Goal: Task Accomplishment & Management: Manage account settings

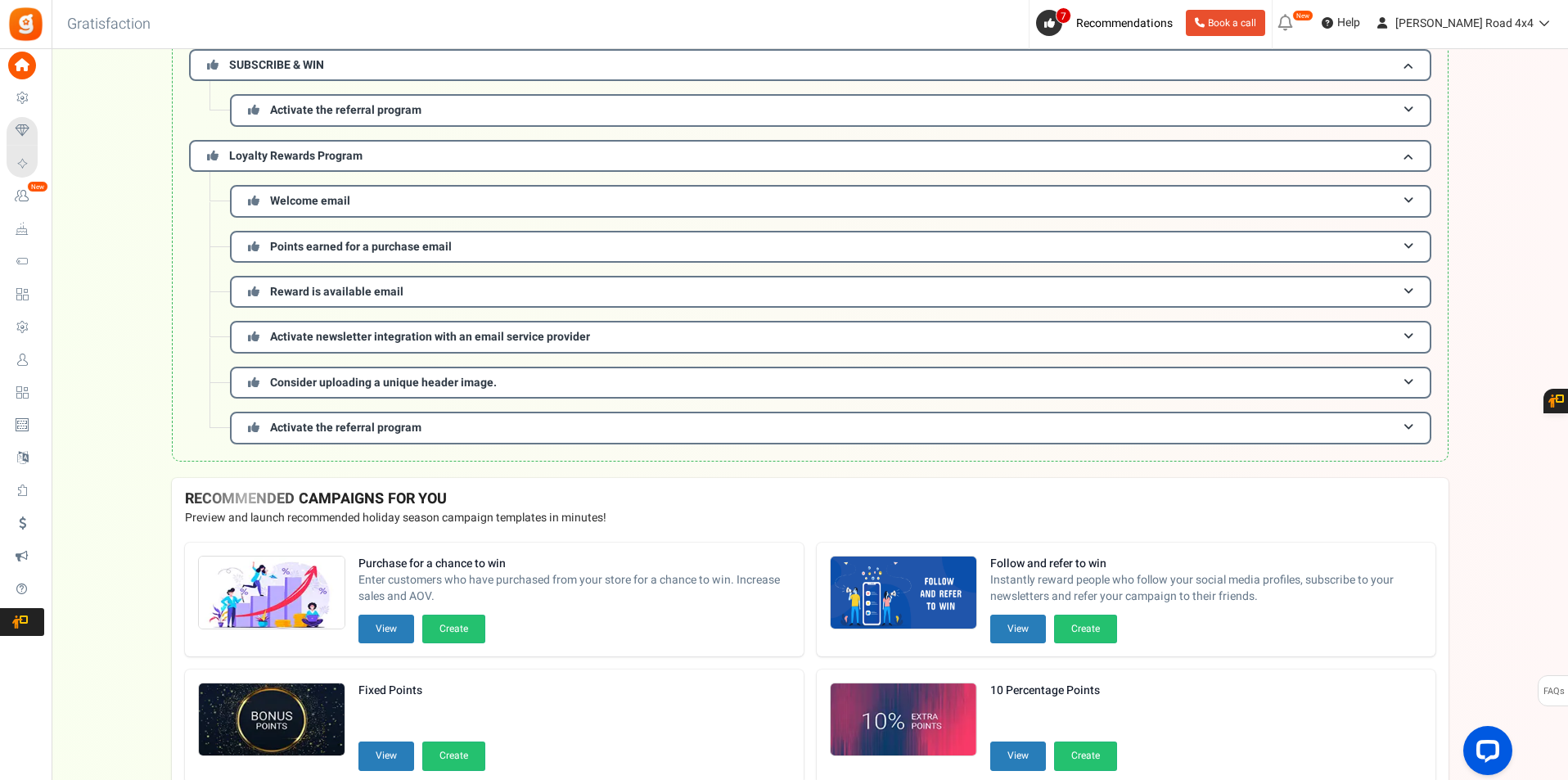
scroll to position [382, 0]
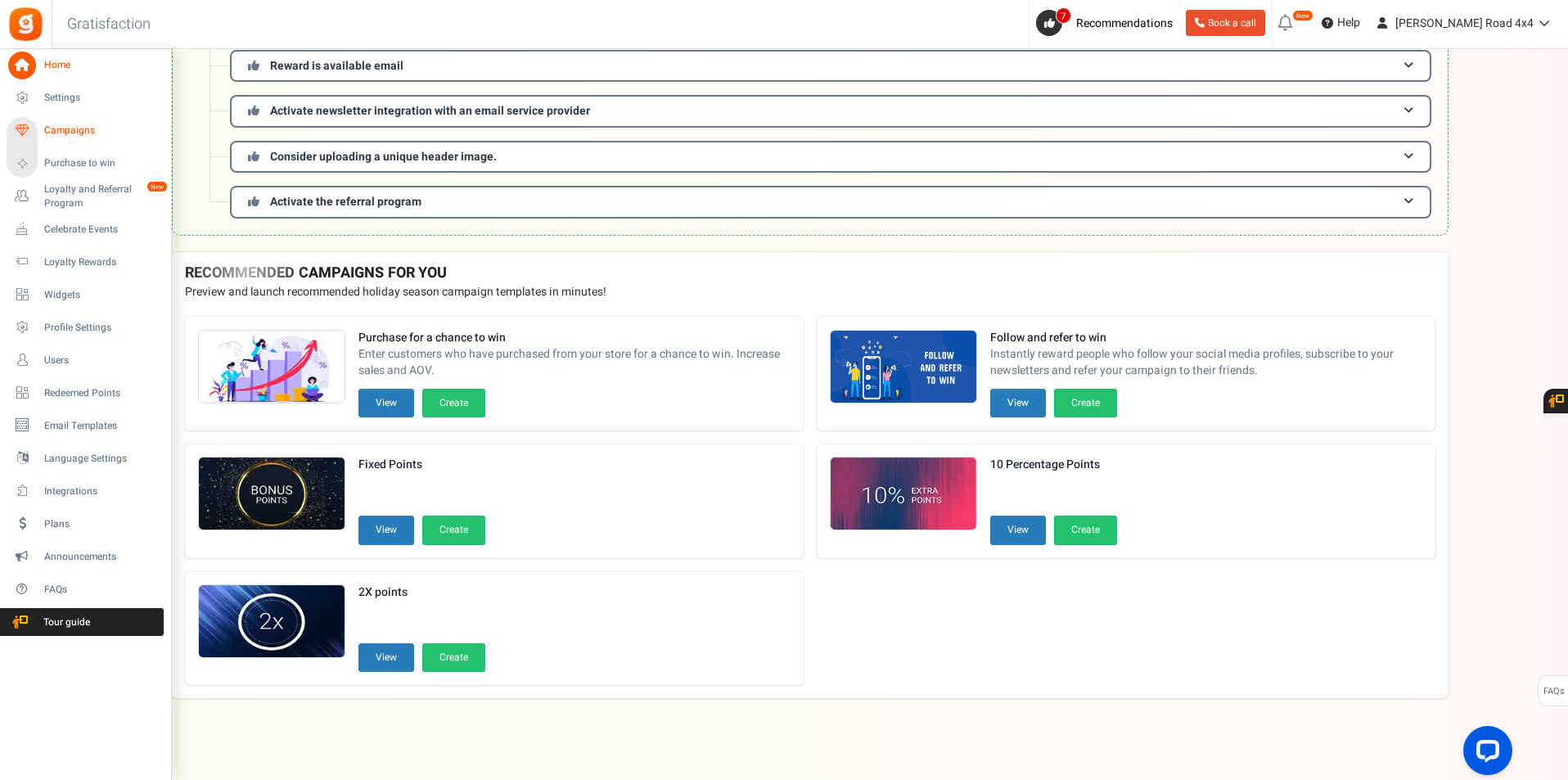
click at [90, 135] on span "Campaigns" at bounding box center [101, 130] width 114 height 14
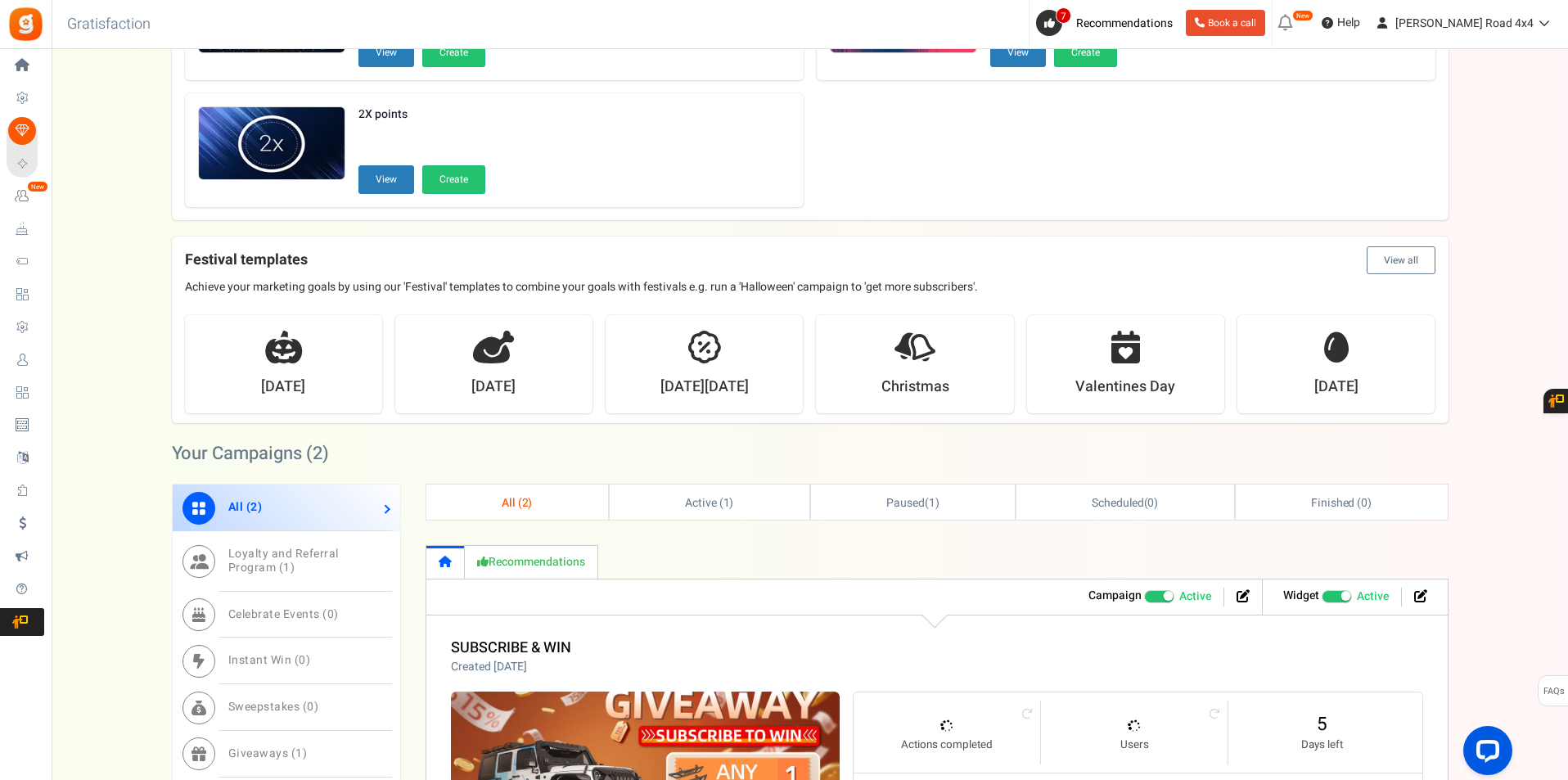
scroll to position [573, 0]
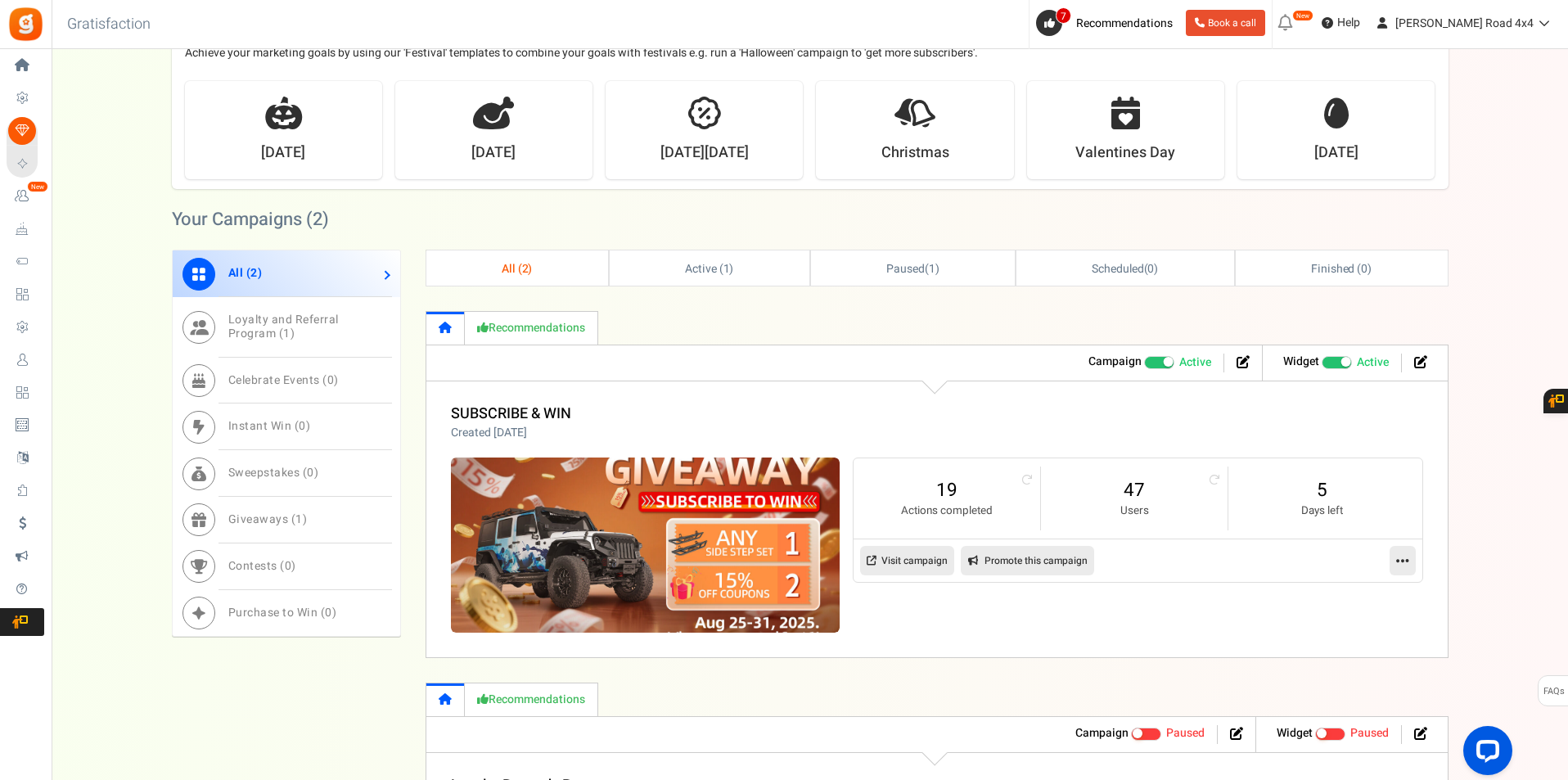
click at [938, 563] on link "Visit campaign" at bounding box center [908, 561] width 94 height 30
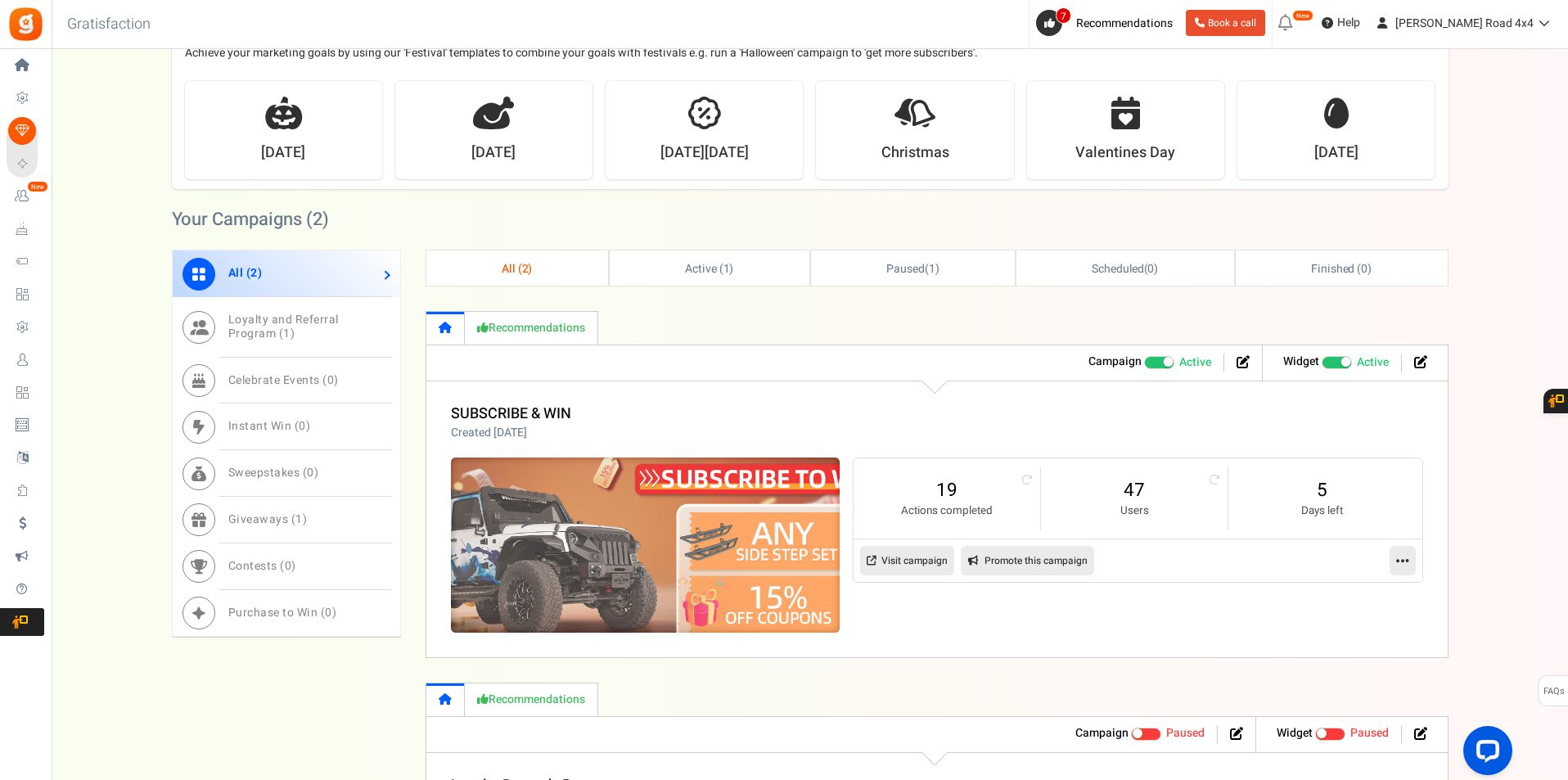
click at [761, 515] on img at bounding box center [645, 545] width 584 height 263
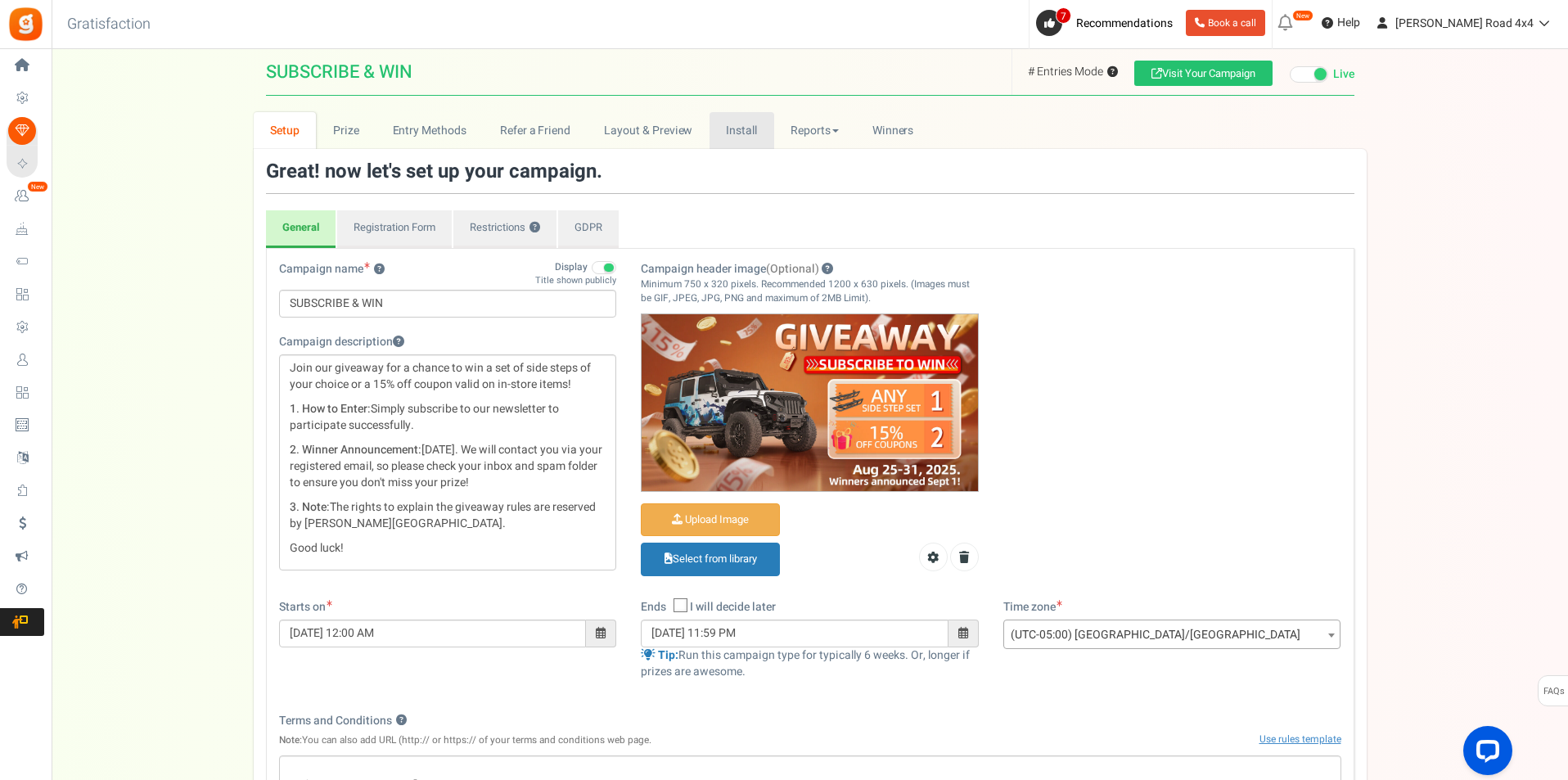
click at [735, 115] on link "Install" at bounding box center [742, 131] width 65 height 37
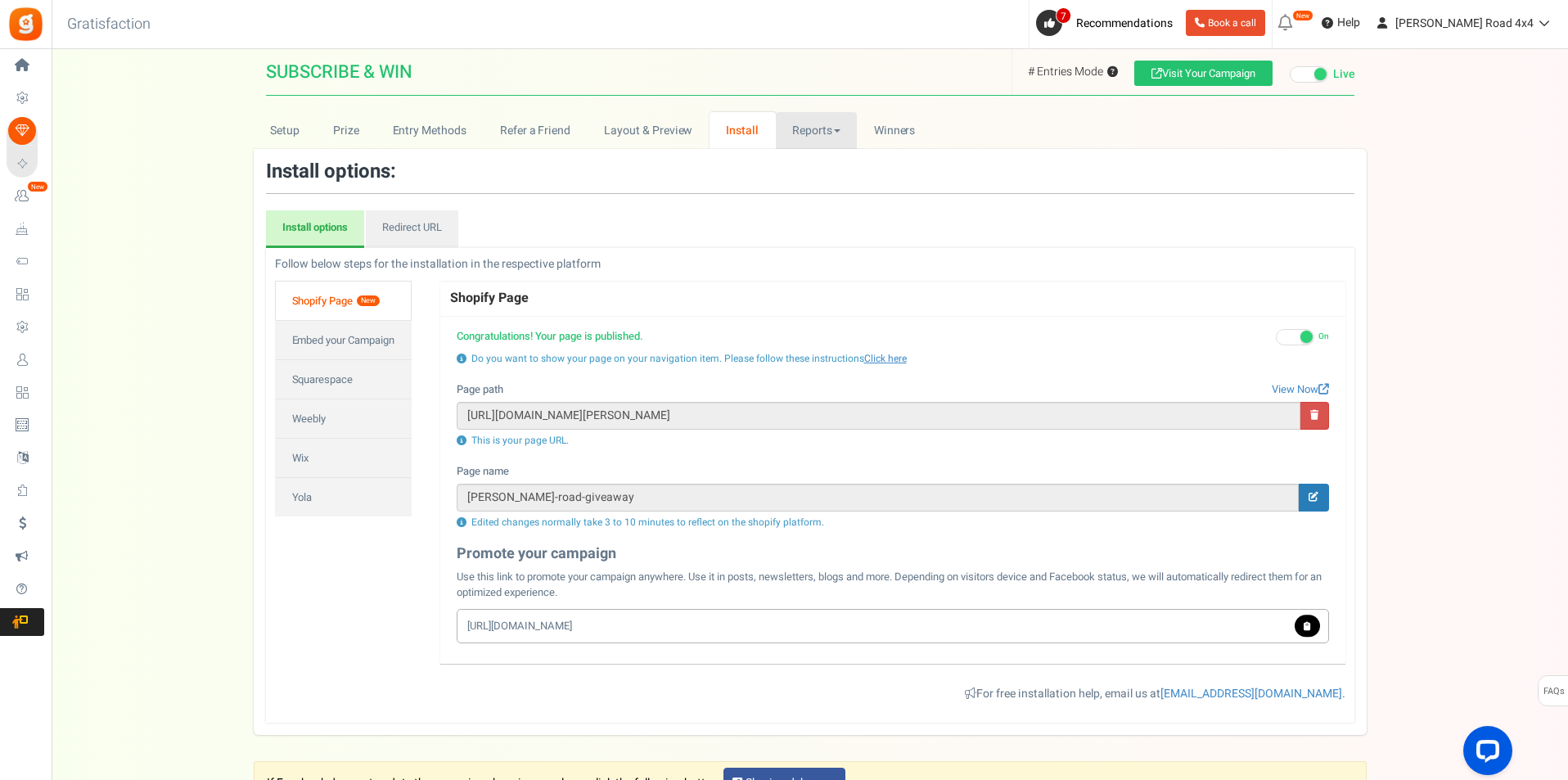
click at [802, 135] on link "Reports" at bounding box center [816, 131] width 82 height 37
click at [819, 188] on link "Users" at bounding box center [841, 190] width 131 height 24
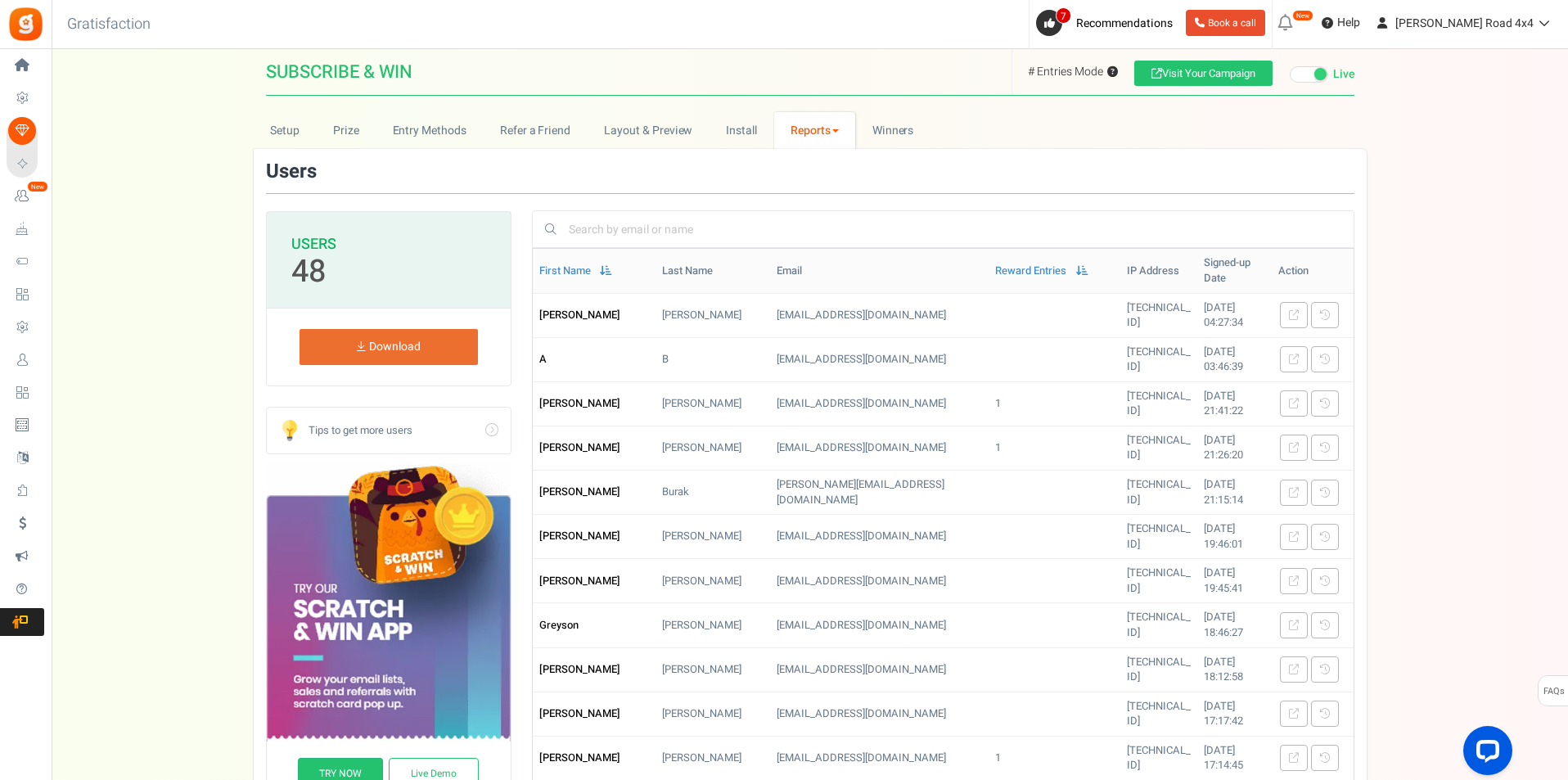
click at [819, 131] on link "Reports" at bounding box center [814, 131] width 82 height 37
click at [826, 193] on link "Users" at bounding box center [839, 190] width 131 height 24
click at [451, 136] on link "Entry Methods" at bounding box center [429, 131] width 107 height 37
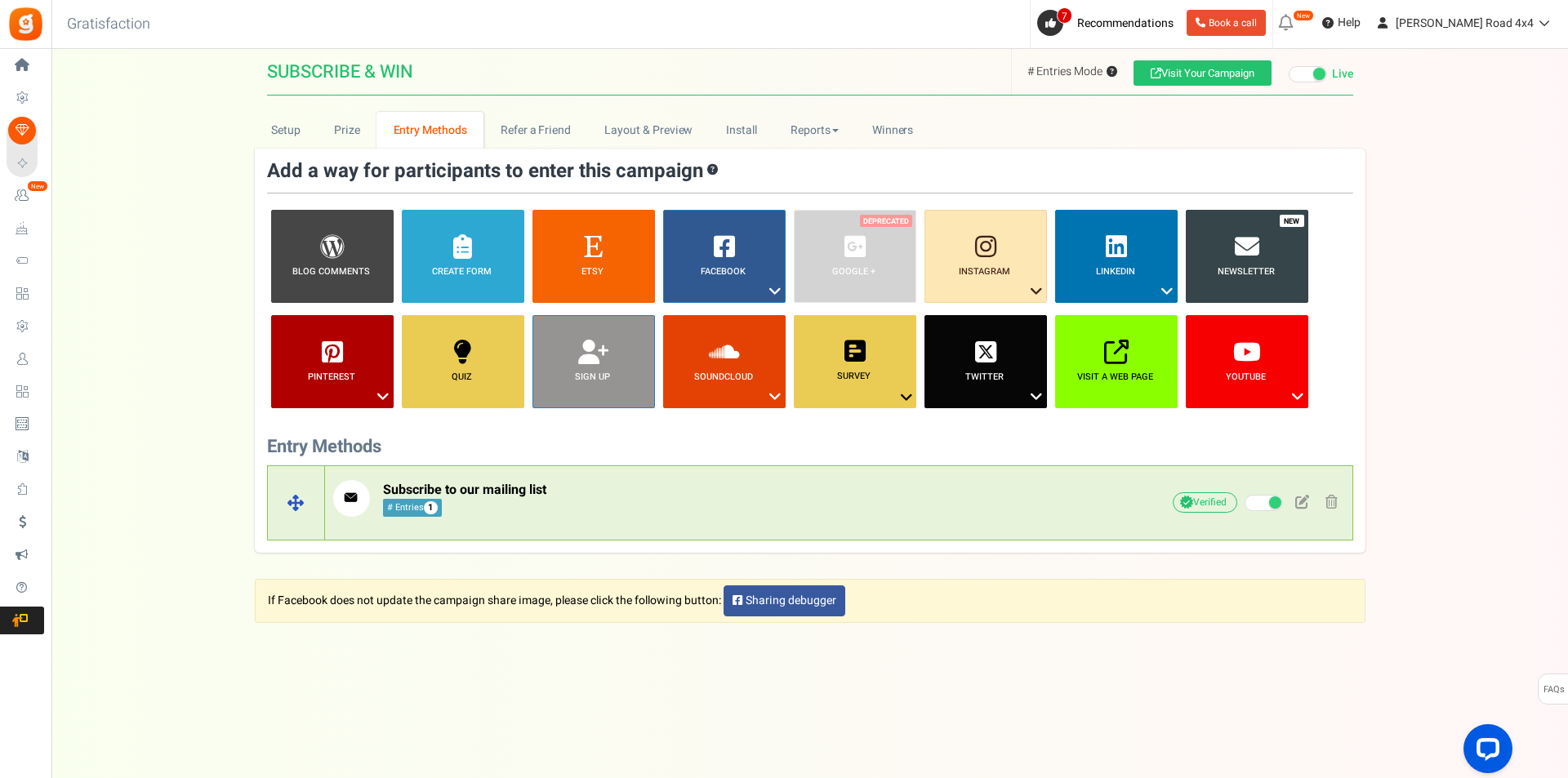
click at [578, 507] on p "Subscribe to our mailing list # Entries 1" at bounding box center [716, 498] width 766 height 37
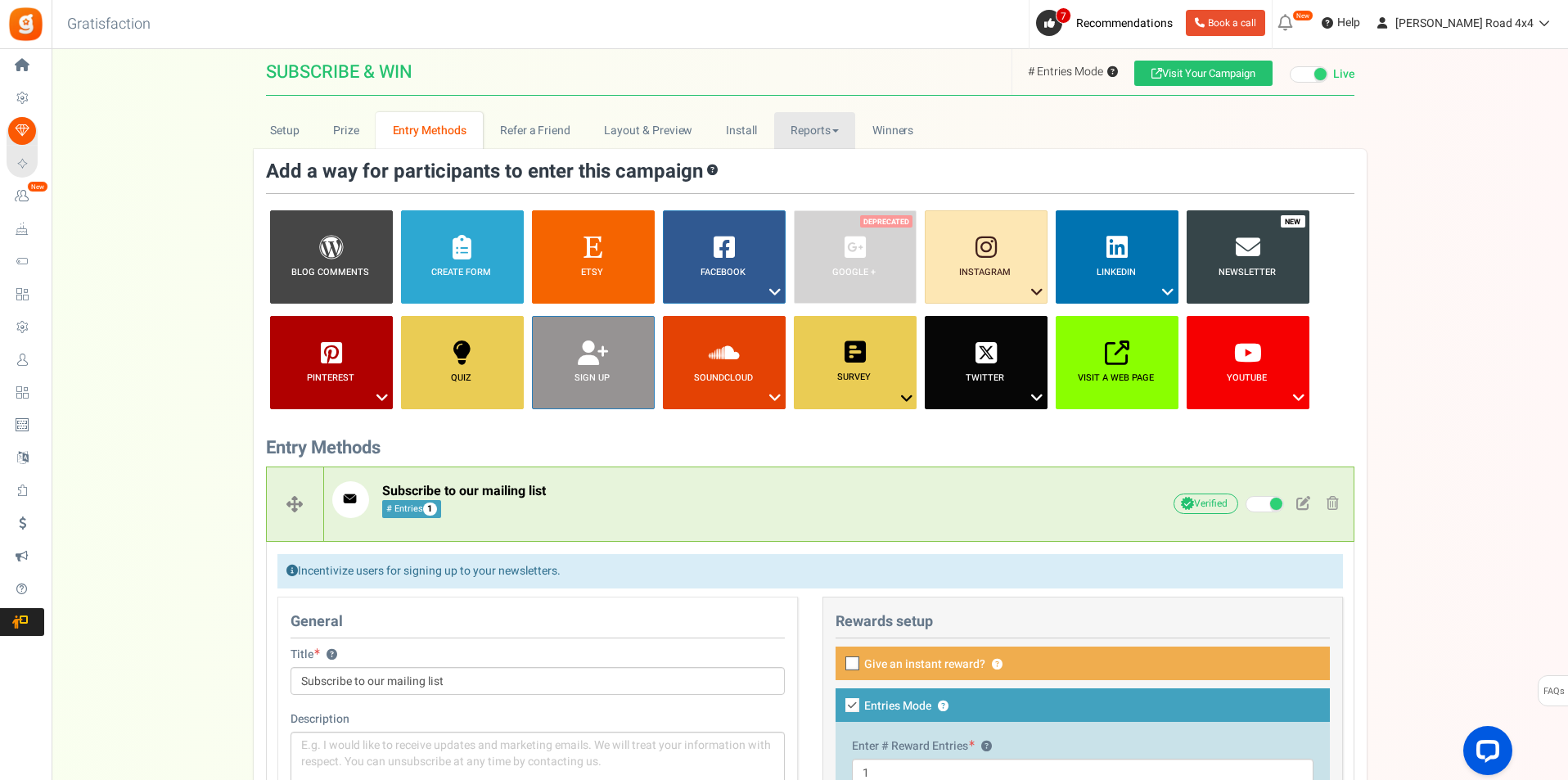
click at [807, 136] on link "Reports" at bounding box center [814, 131] width 82 height 37
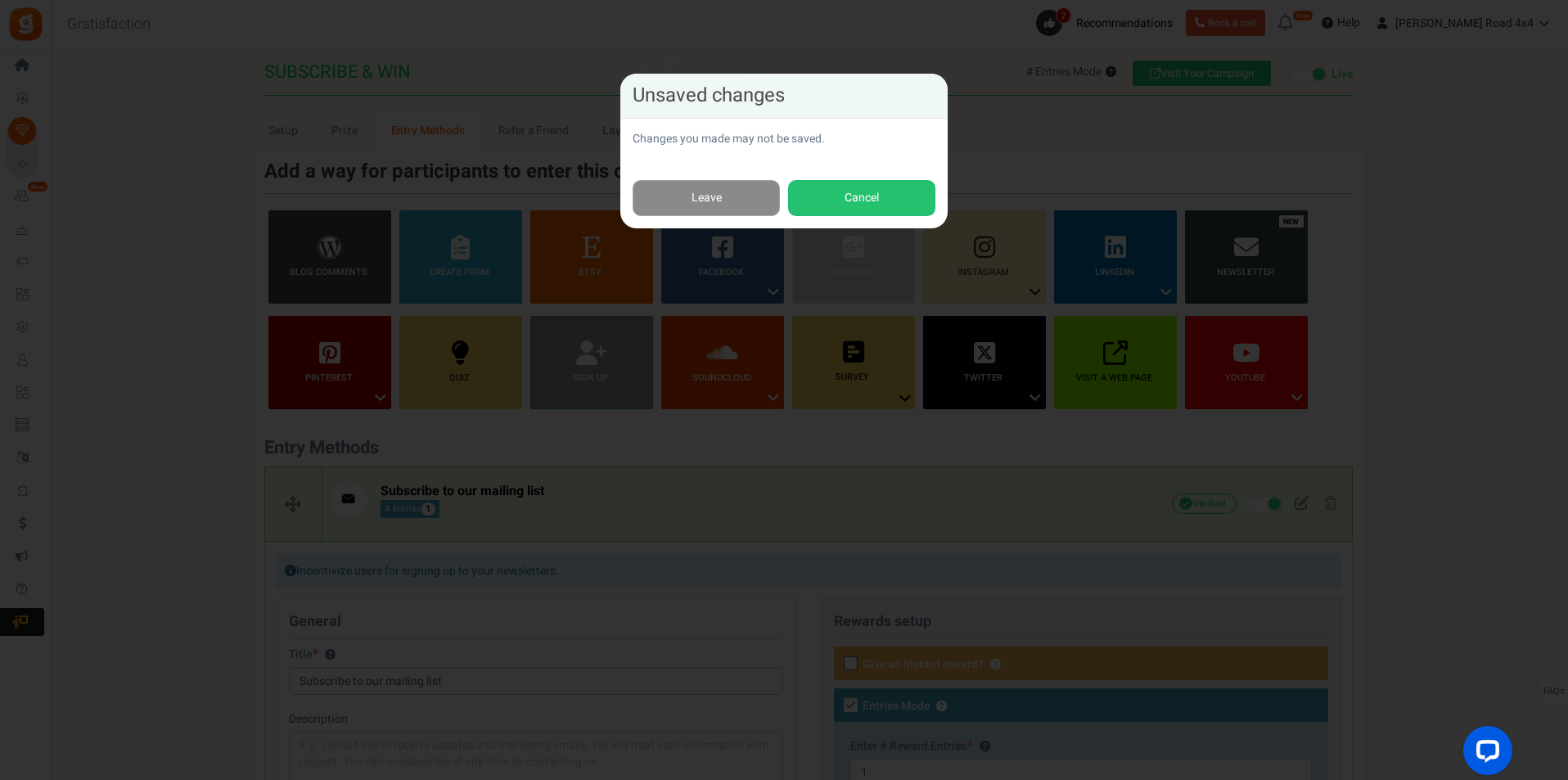
click at [730, 215] on link "Leave" at bounding box center [707, 198] width 148 height 37
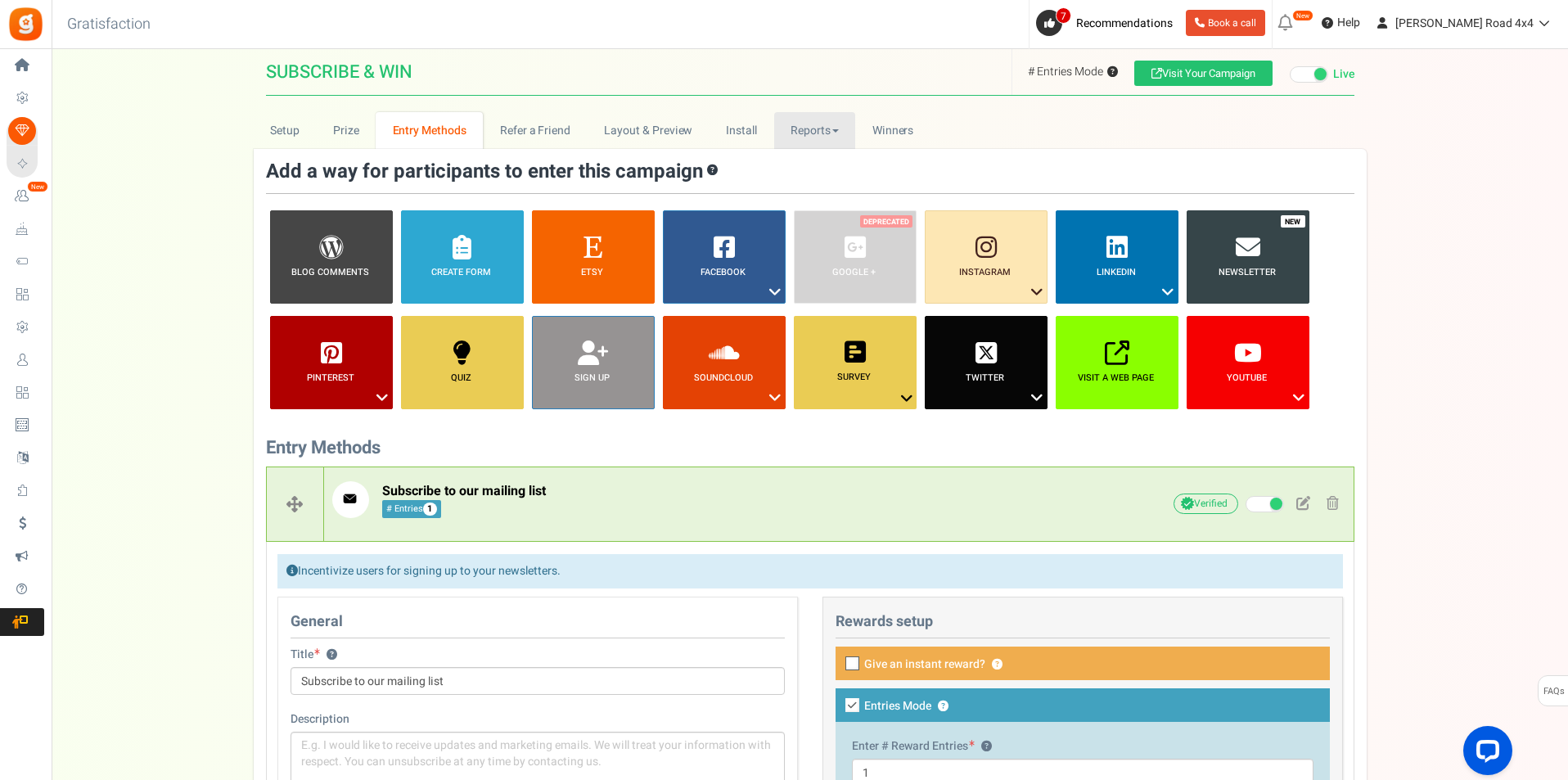
click at [840, 137] on link "Reports" at bounding box center [814, 131] width 82 height 37
click at [850, 186] on link "Users" at bounding box center [839, 190] width 131 height 24
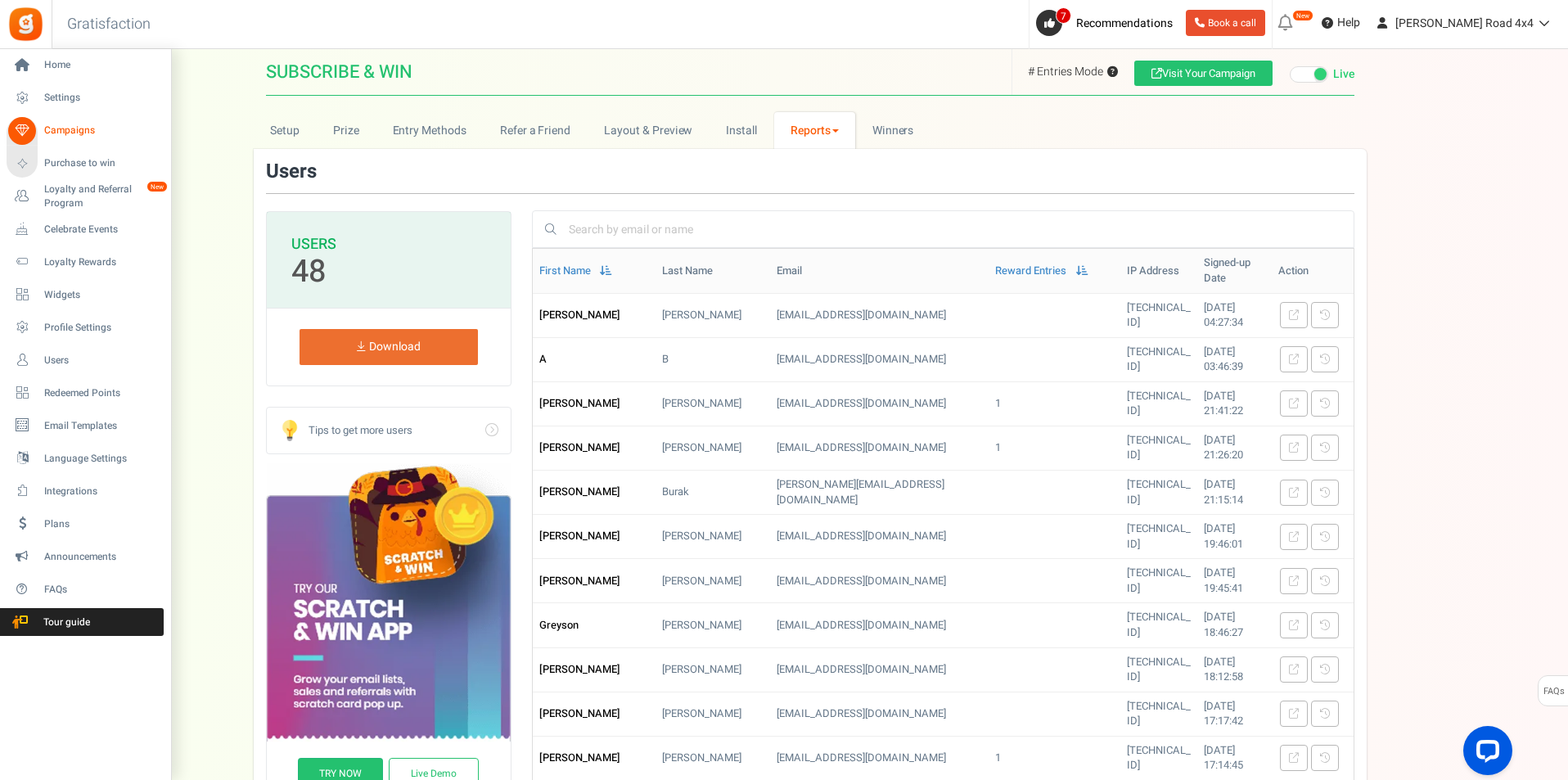
click at [75, 134] on span "Campaigns" at bounding box center [101, 130] width 114 height 14
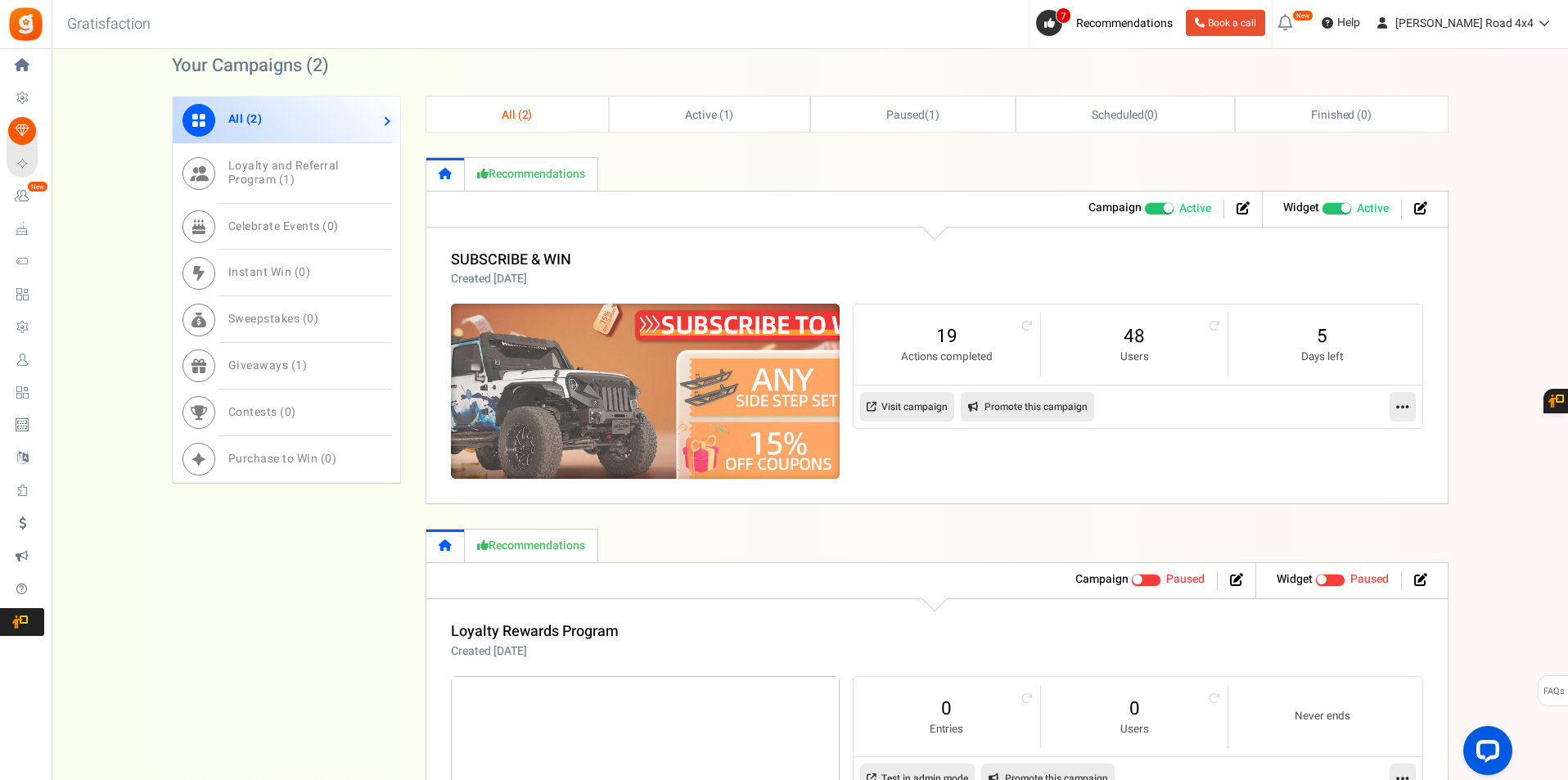
scroll to position [737, 0]
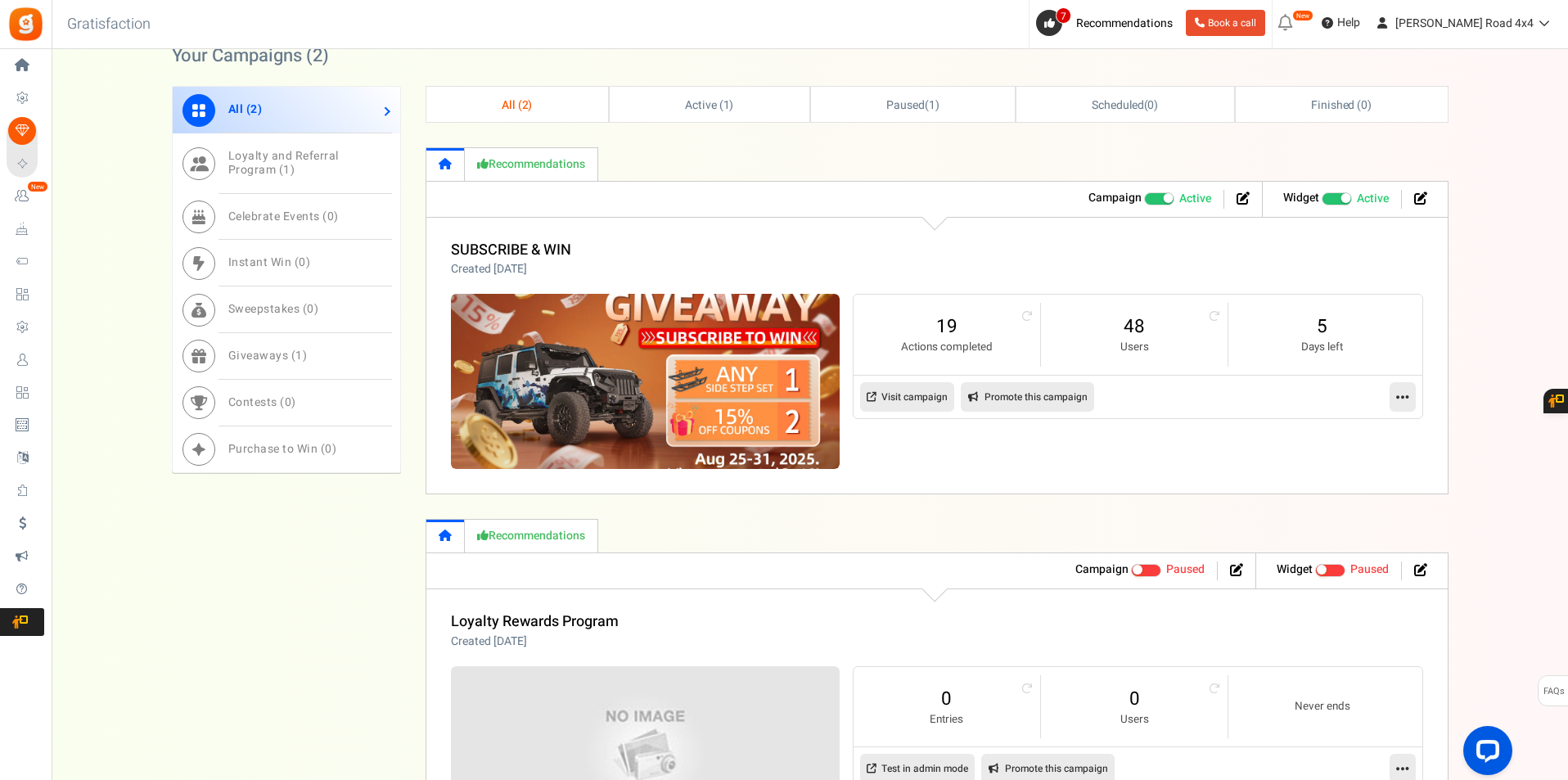
click at [672, 423] on img at bounding box center [645, 382] width 388 height 175
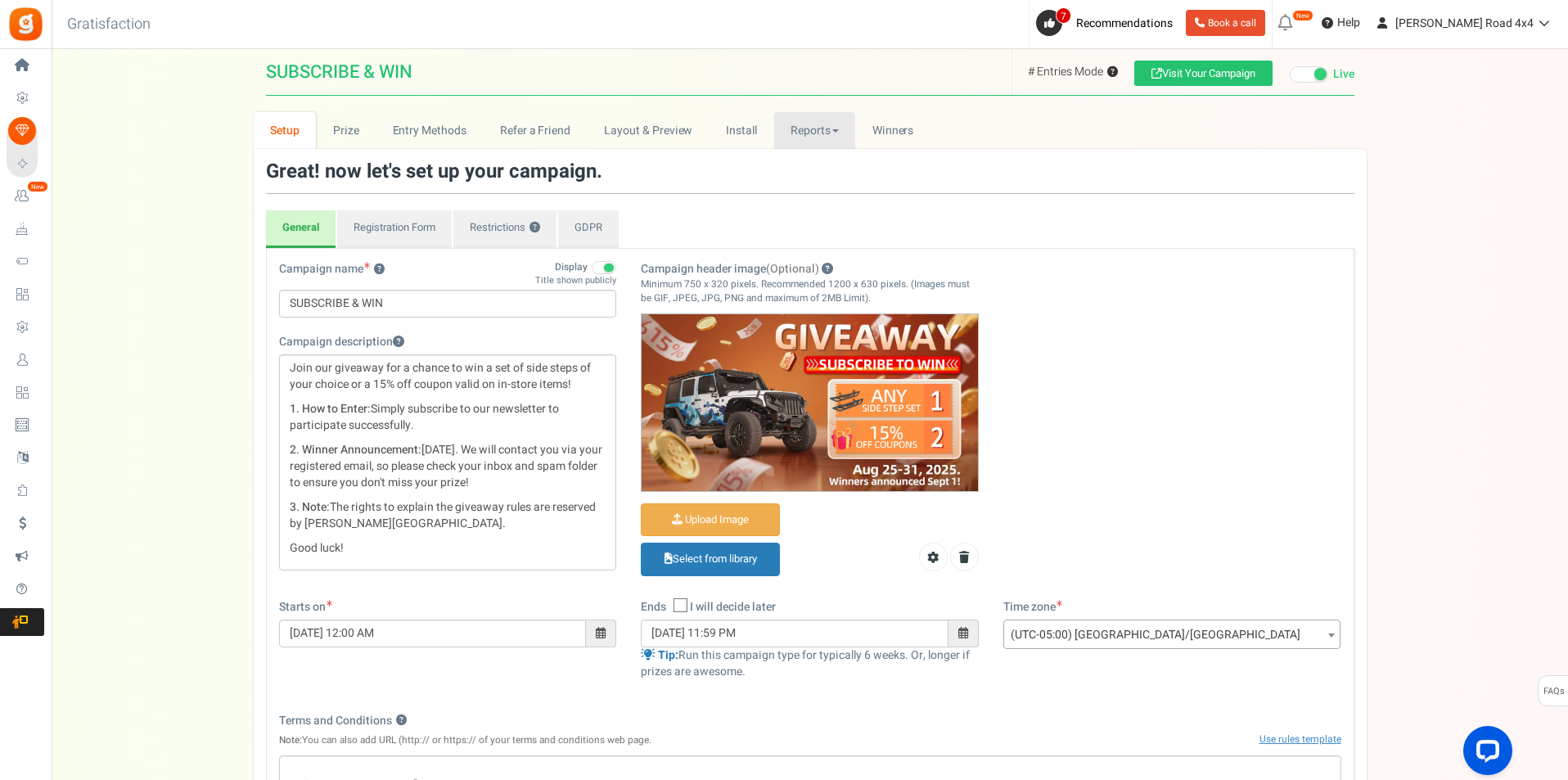
click at [794, 137] on link "Reports" at bounding box center [814, 131] width 82 height 37
click at [823, 182] on link "Users" at bounding box center [839, 190] width 131 height 24
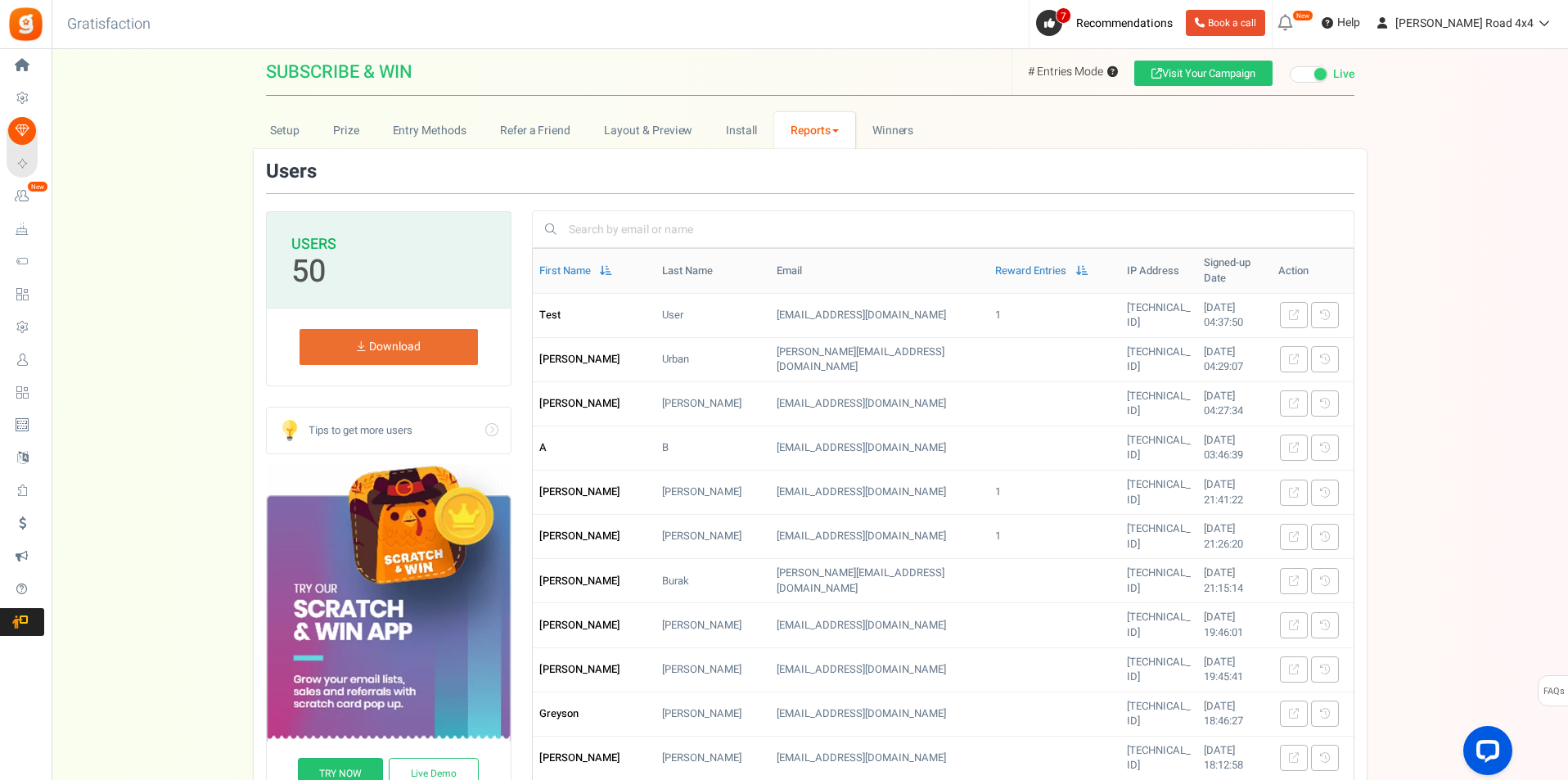
drag, startPoint x: 837, startPoint y: 143, endPoint x: 842, endPoint y: 171, distance: 28.4
click at [837, 142] on link "Reports" at bounding box center [814, 131] width 82 height 37
click at [832, 209] on link "Entries" at bounding box center [839, 213] width 131 height 24
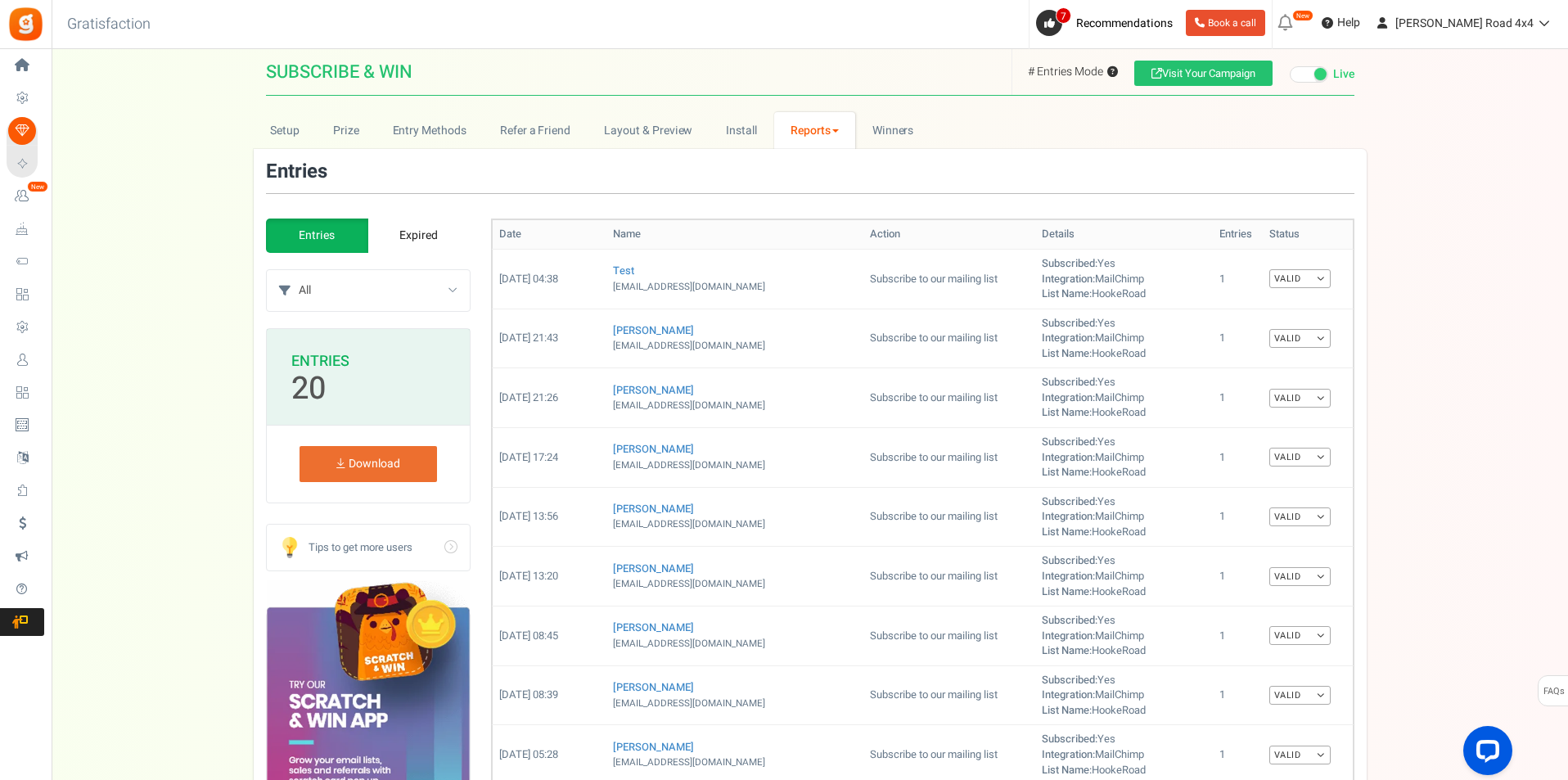
click at [824, 134] on link "Reports" at bounding box center [814, 131] width 82 height 37
click at [1051, 180] on div "Entries" at bounding box center [810, 177] width 1088 height 32
click at [802, 127] on link "Reports" at bounding box center [814, 131] width 82 height 37
click at [816, 180] on link "Users" at bounding box center [839, 190] width 131 height 24
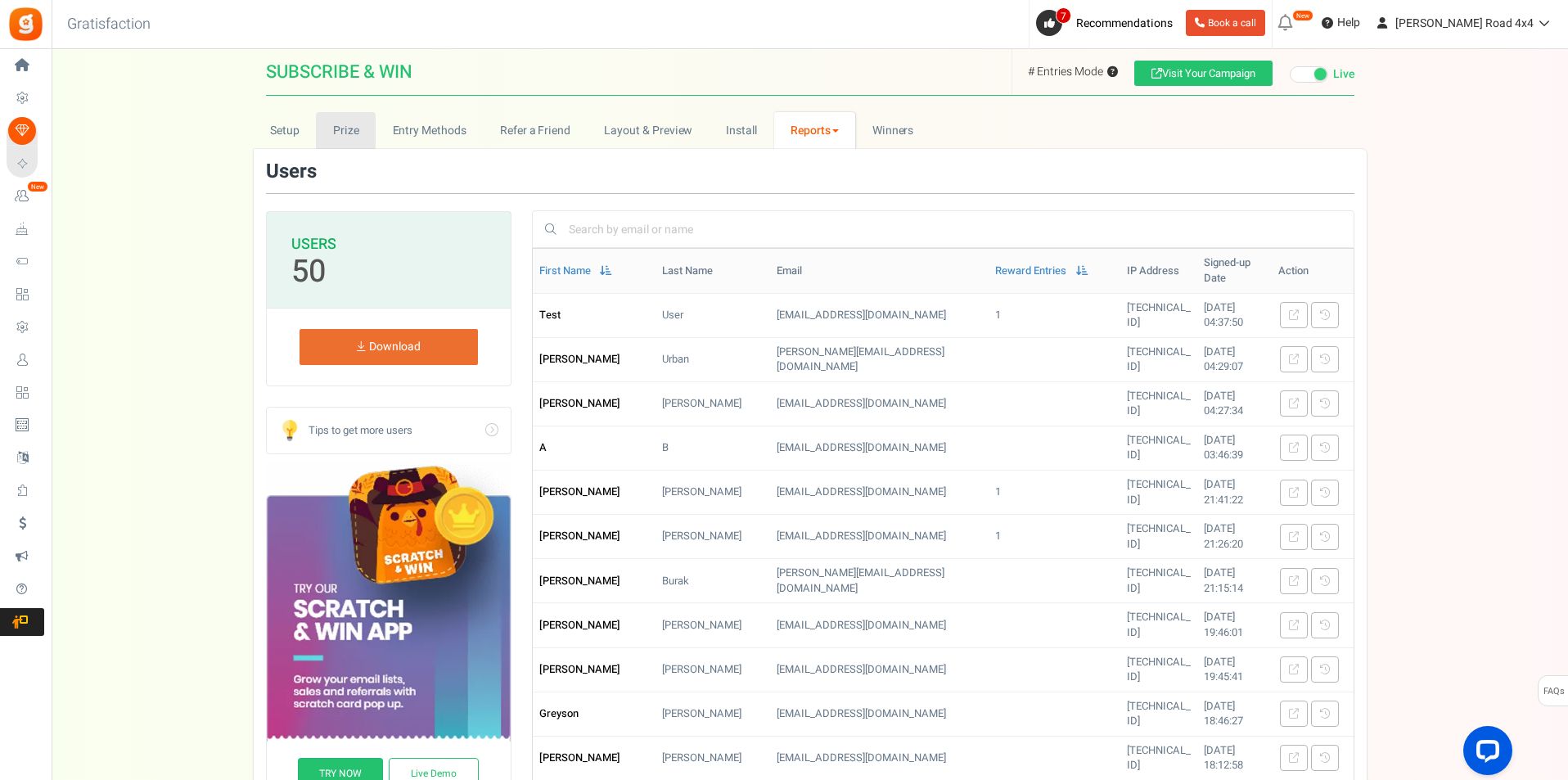
click at [367, 131] on link "Prize" at bounding box center [346, 131] width 60 height 37
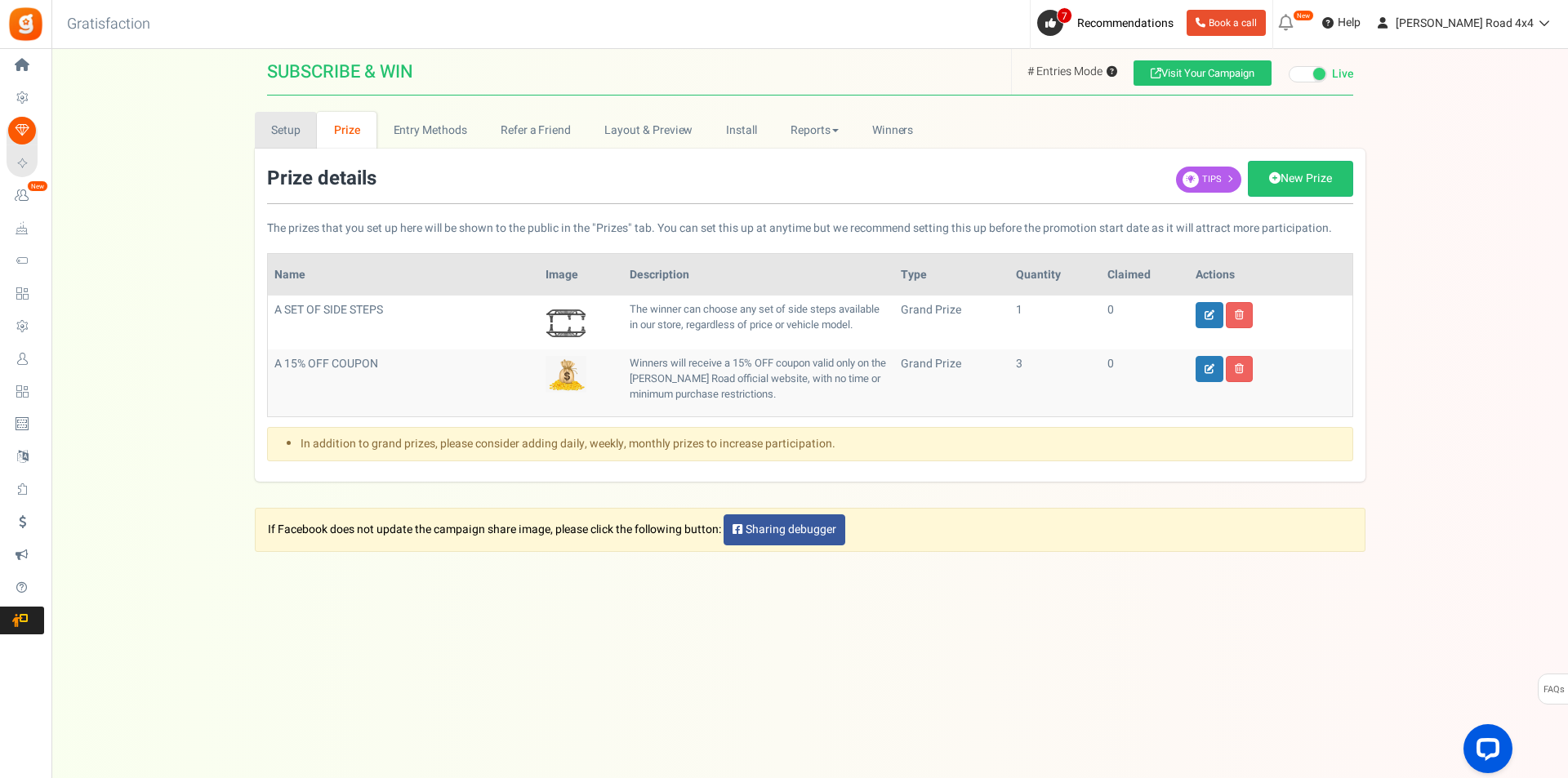
click at [306, 134] on link "Setup" at bounding box center [286, 131] width 63 height 37
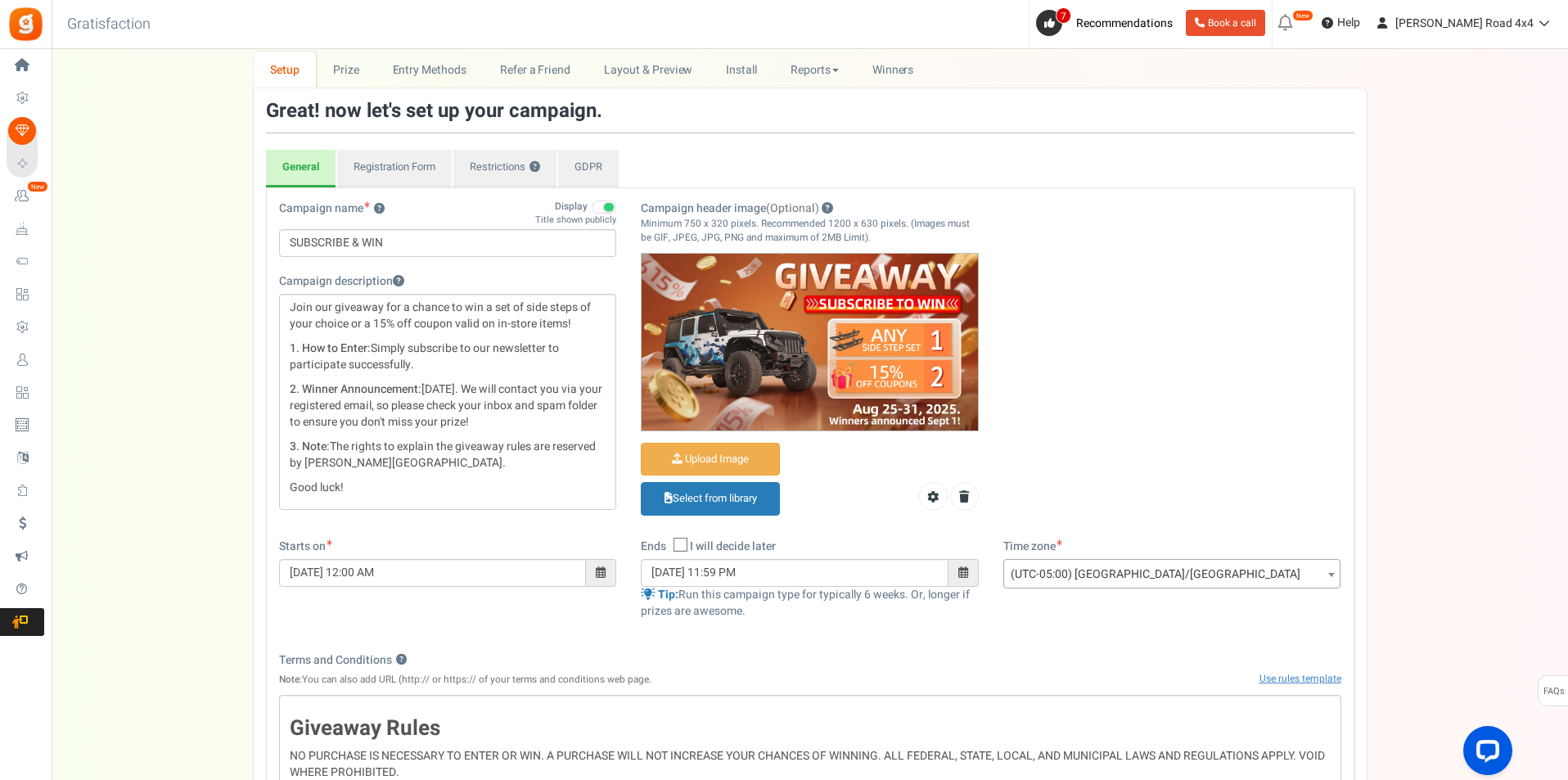
scroll to position [163, 0]
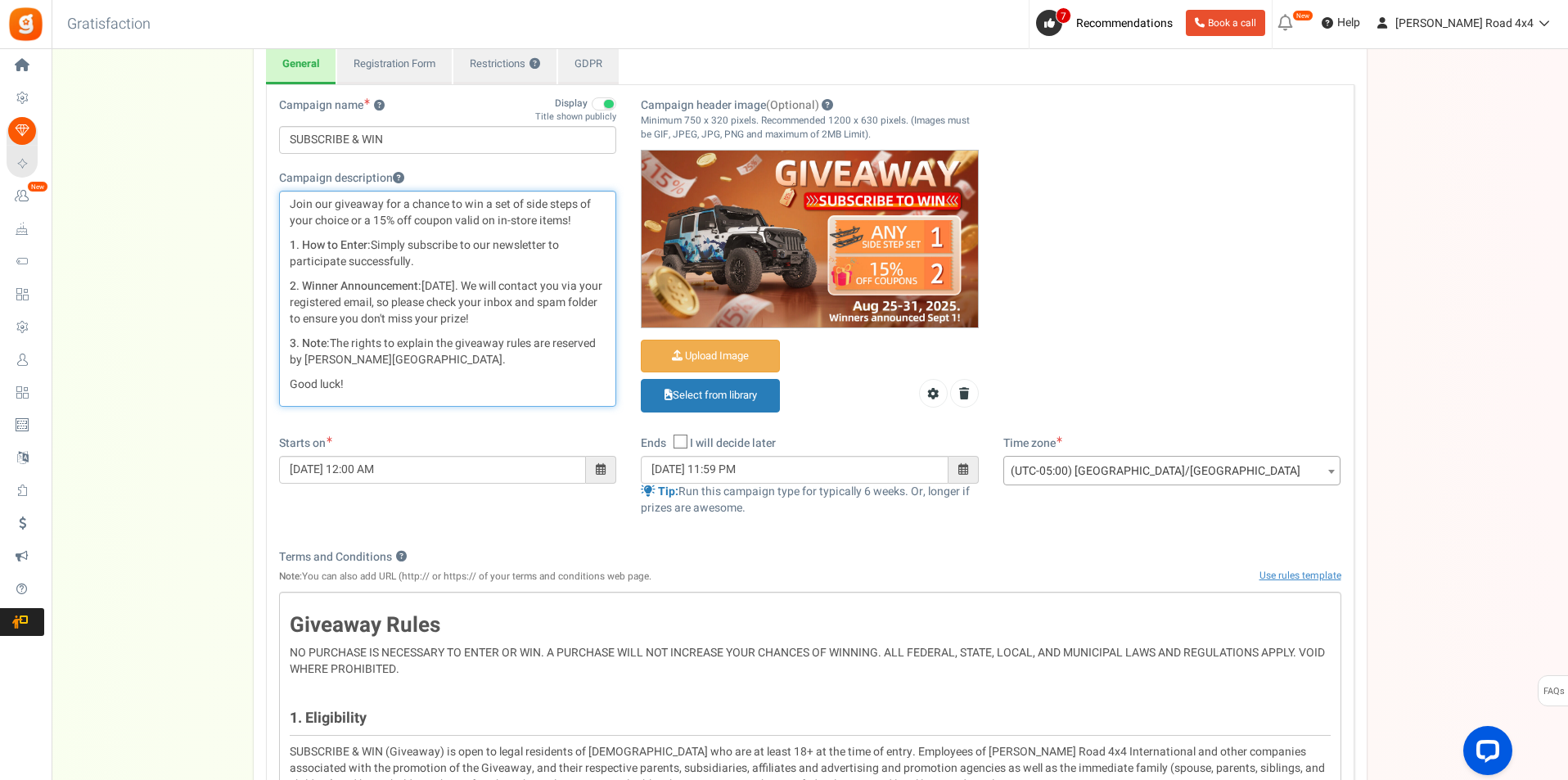
click at [450, 389] on p "Good luck!" at bounding box center [447, 384] width 316 height 17
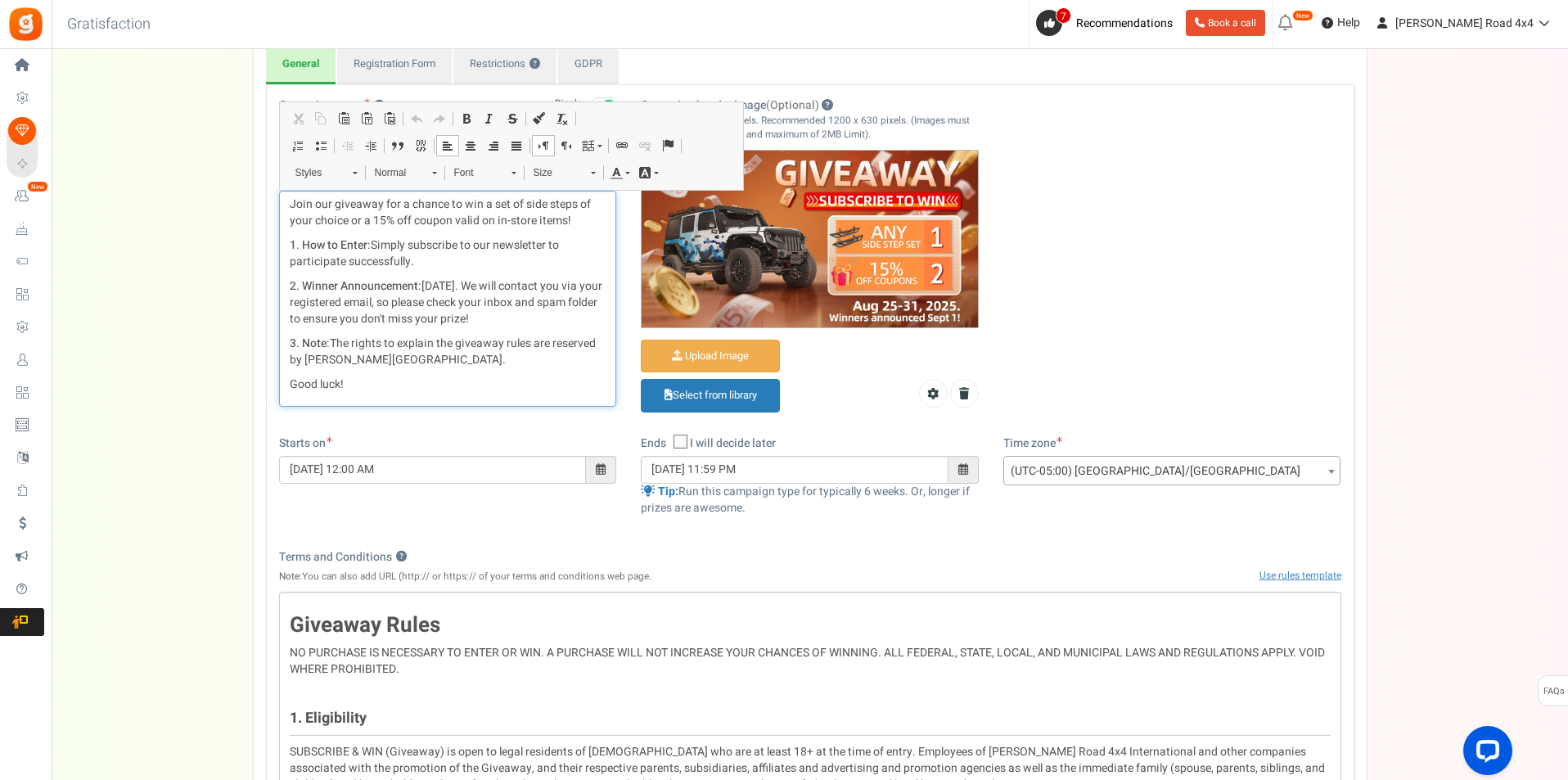
scroll to position [82, 0]
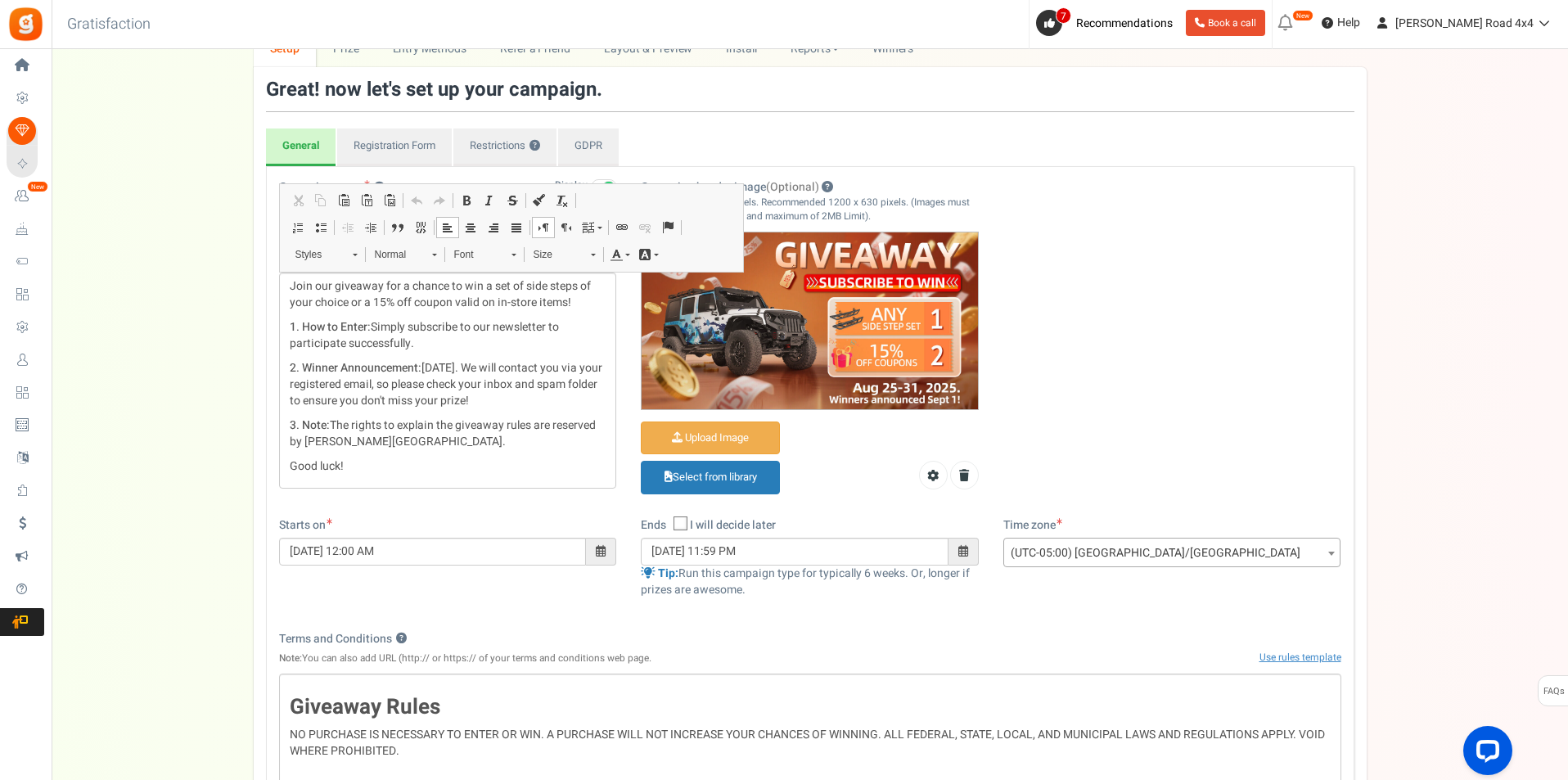
click at [1312, 318] on div "Campaign name ? Display Title shown publicly SUBSCRIBE & WIN This will be shown…" at bounding box center [810, 348] width 1087 height 337
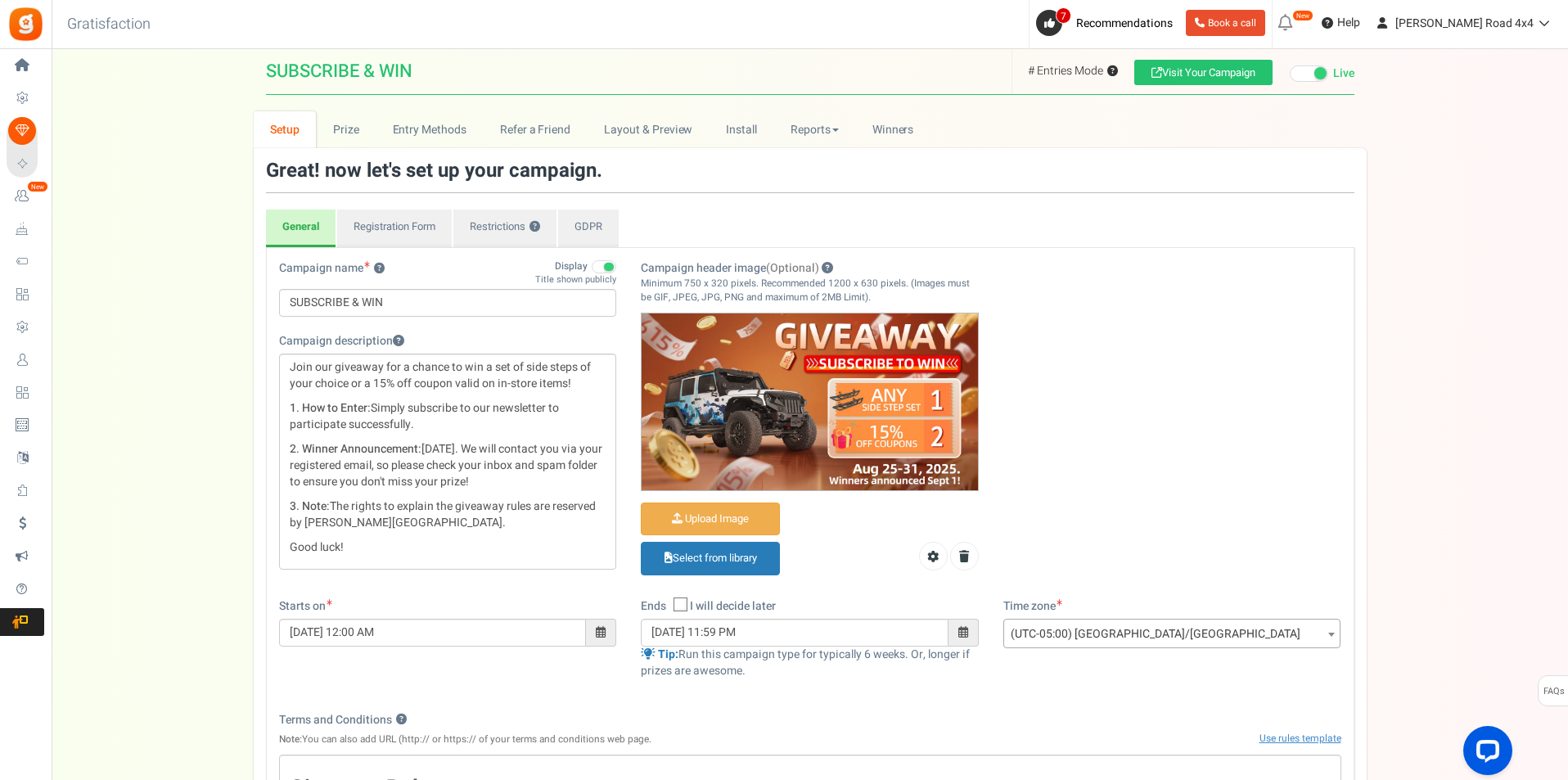
scroll to position [0, 0]
click at [409, 134] on link "Entry Methods" at bounding box center [429, 131] width 107 height 37
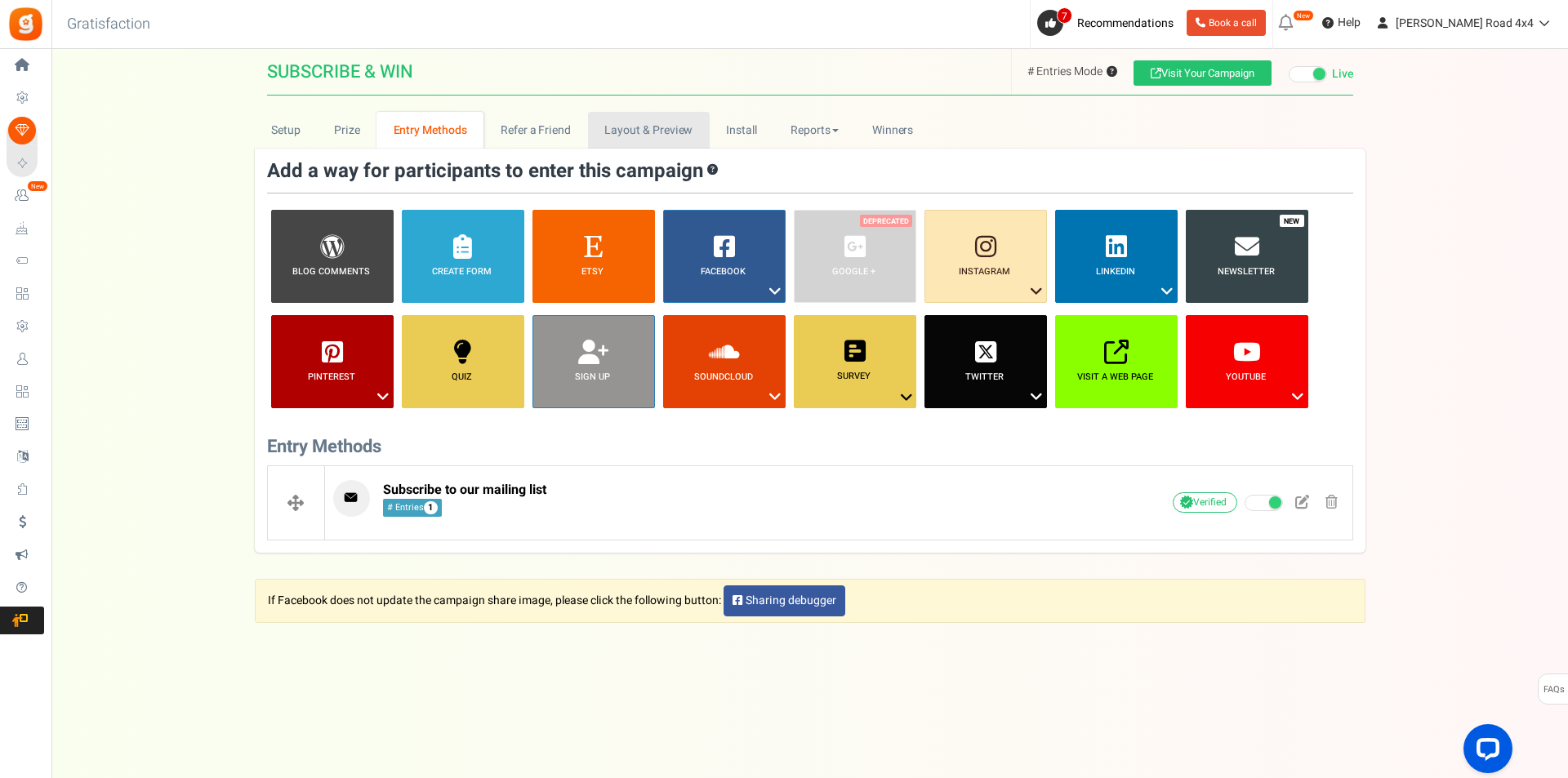
click at [617, 124] on link "Layout & Preview" at bounding box center [649, 131] width 121 height 37
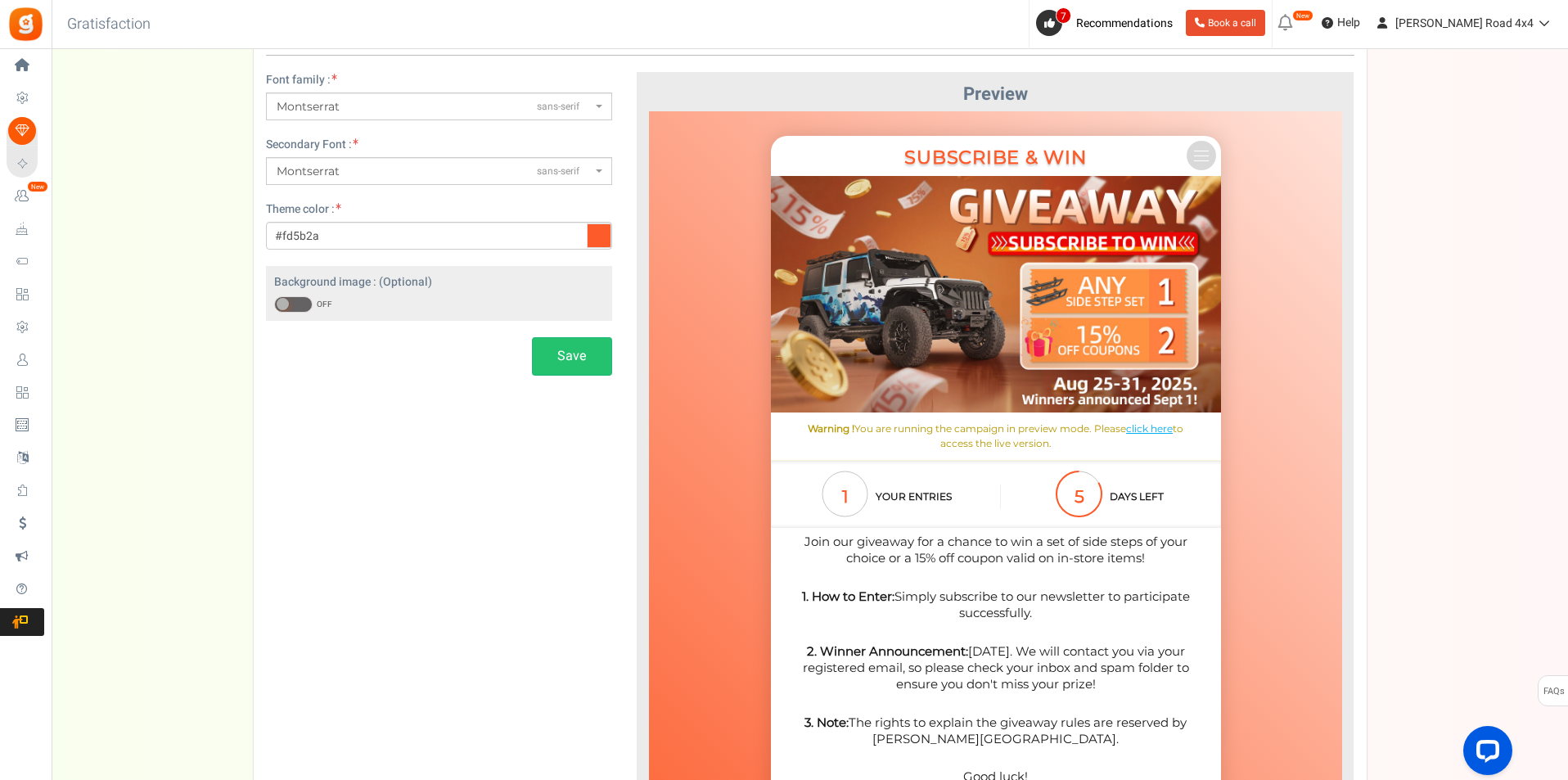
scroll to position [384, 0]
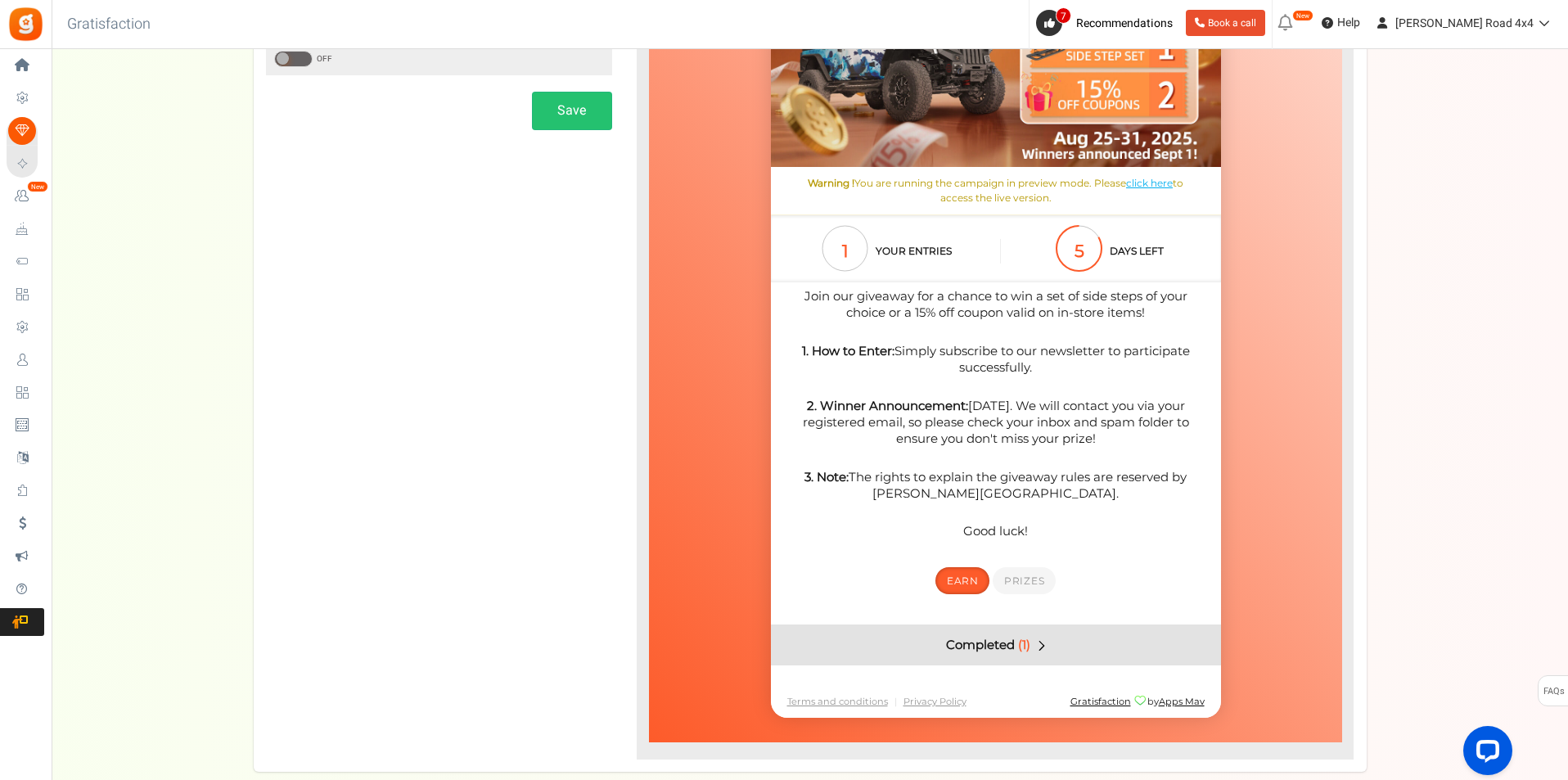
click at [997, 647] on span "Completed" at bounding box center [980, 644] width 69 height 17
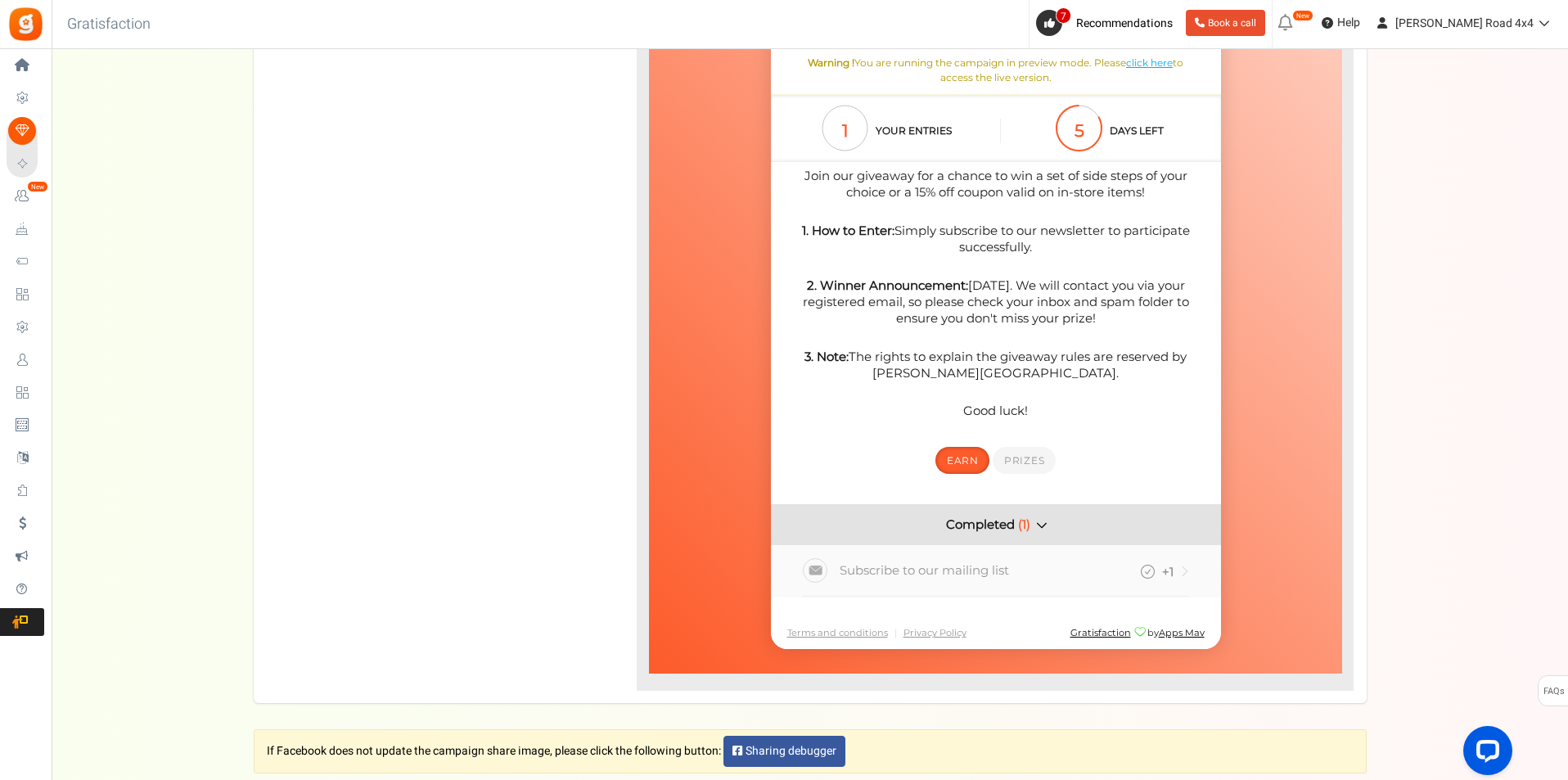
scroll to position [466, 0]
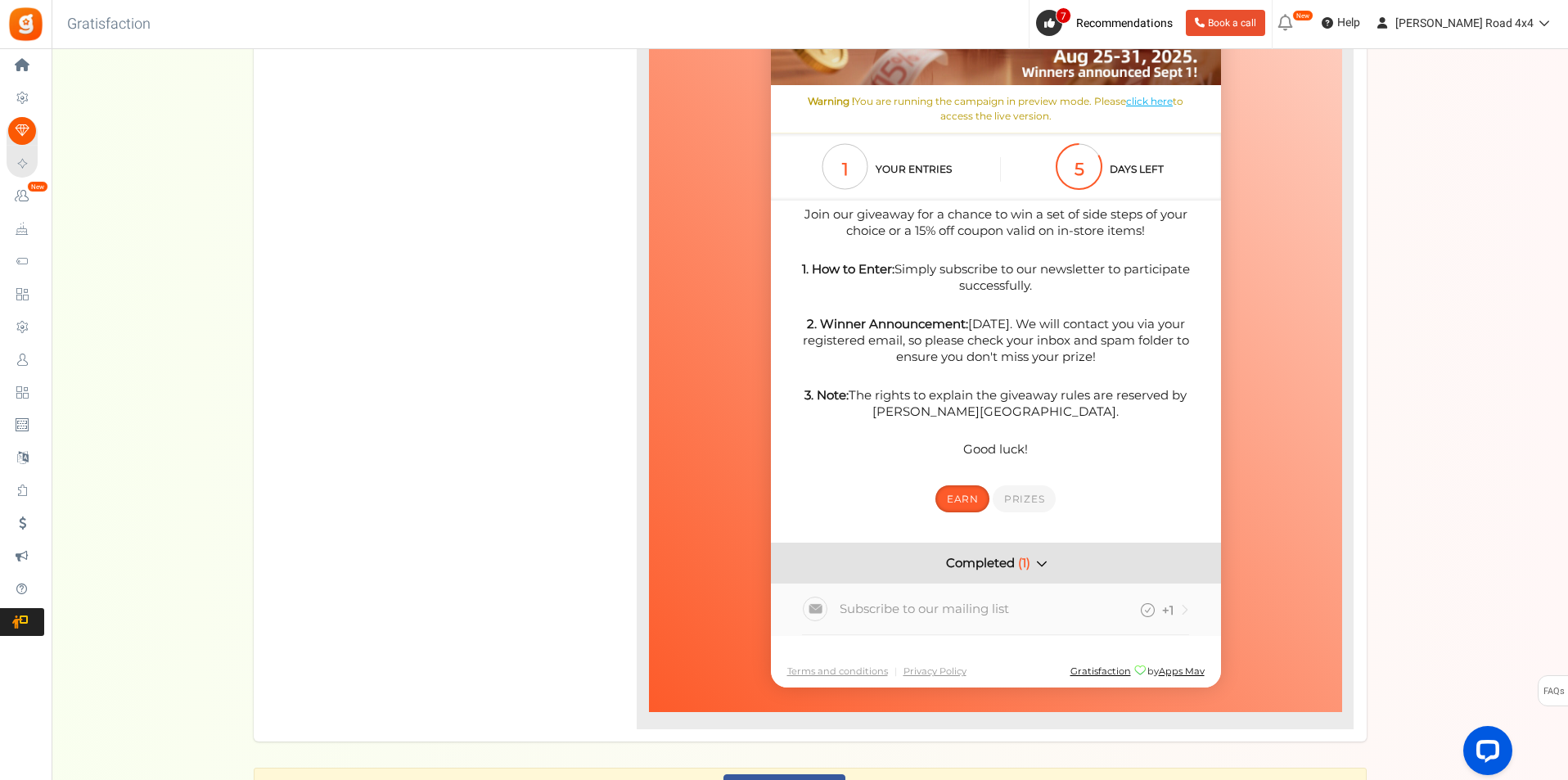
click at [820, 270] on strong "1. How to Enter:" at bounding box center [848, 268] width 92 height 16
drag, startPoint x: 820, startPoint y: 270, endPoint x: 977, endPoint y: 283, distance: 157.5
click at [977, 283] on p "1. How to Enter: Simply subscribe to our newsletter to participate successfully." at bounding box center [995, 278] width 413 height 33
copy p "1. How to Enter: Simply subscribe to our newsletter to participate successfully."
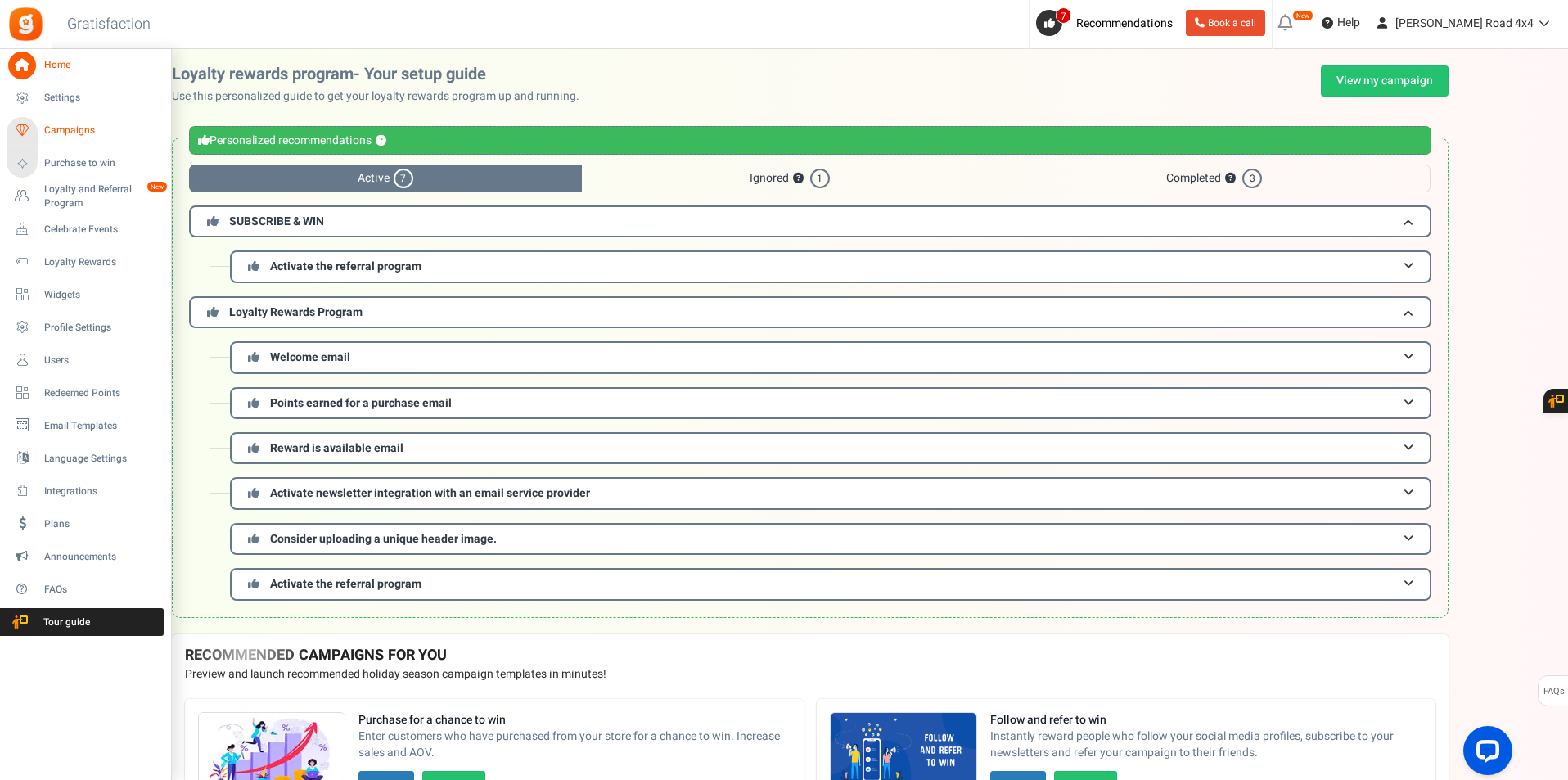
click at [83, 136] on span "Campaigns" at bounding box center [101, 130] width 114 height 14
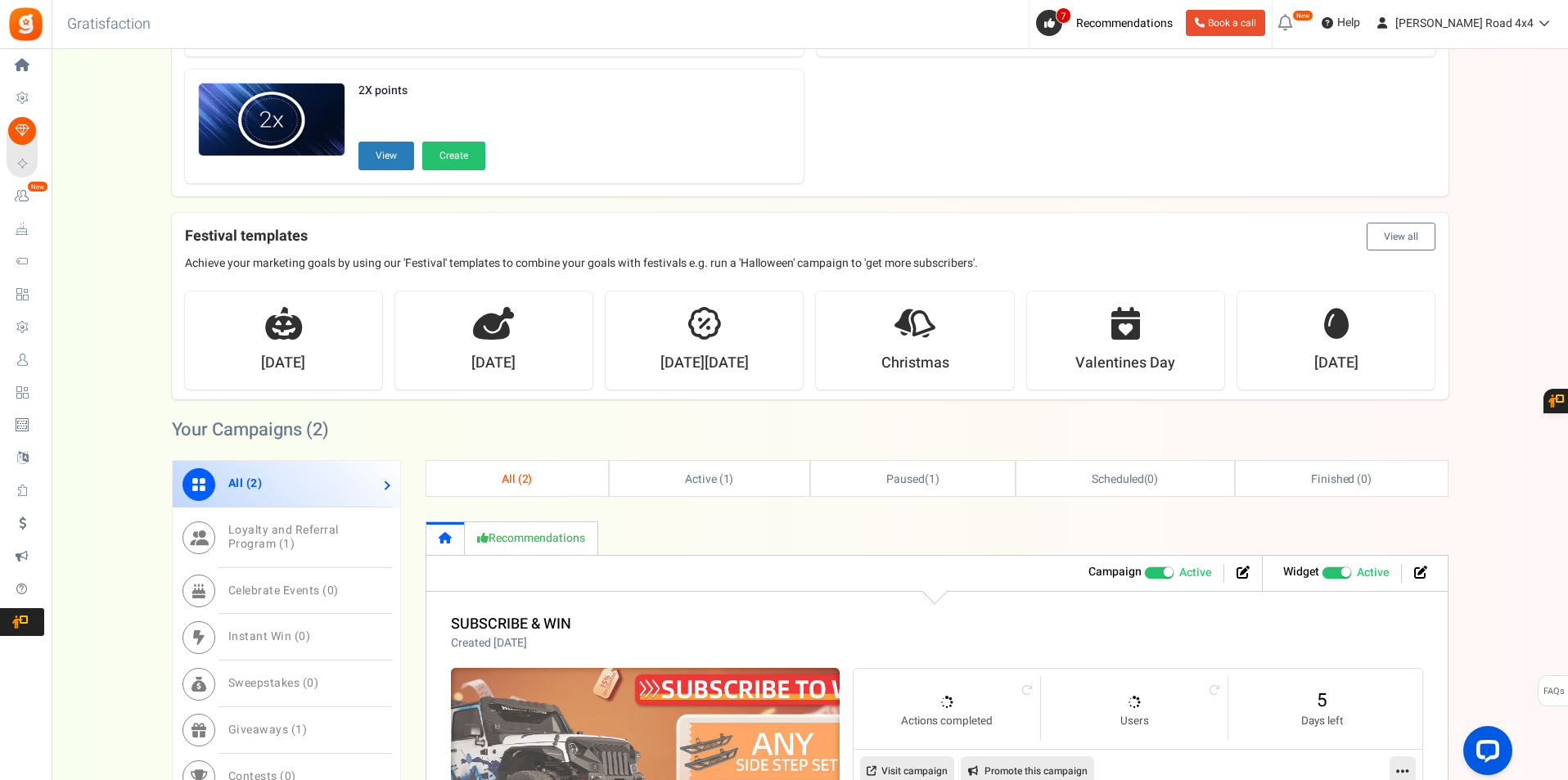
scroll to position [655, 0]
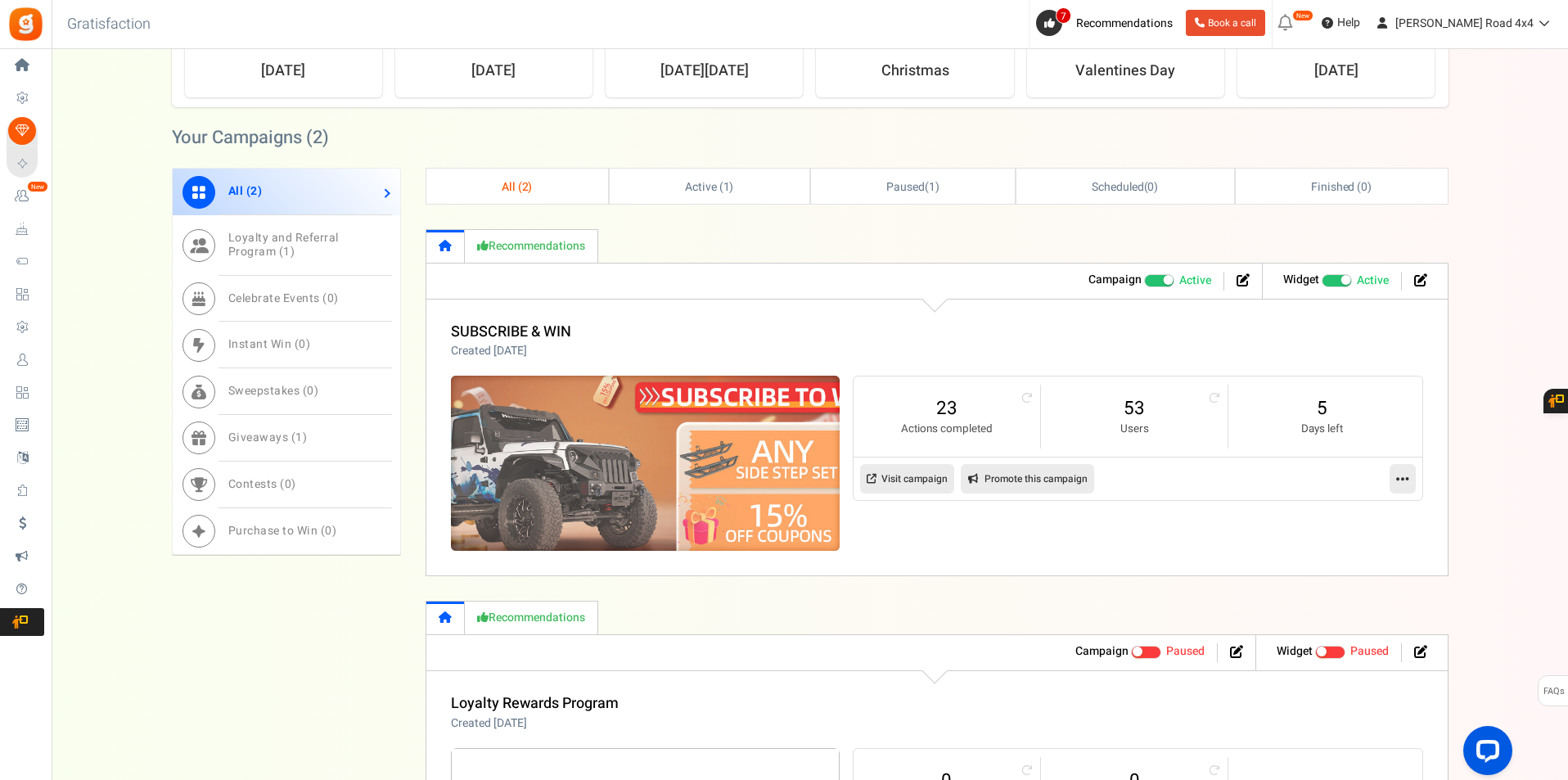
click at [548, 478] on img at bounding box center [645, 463] width 584 height 263
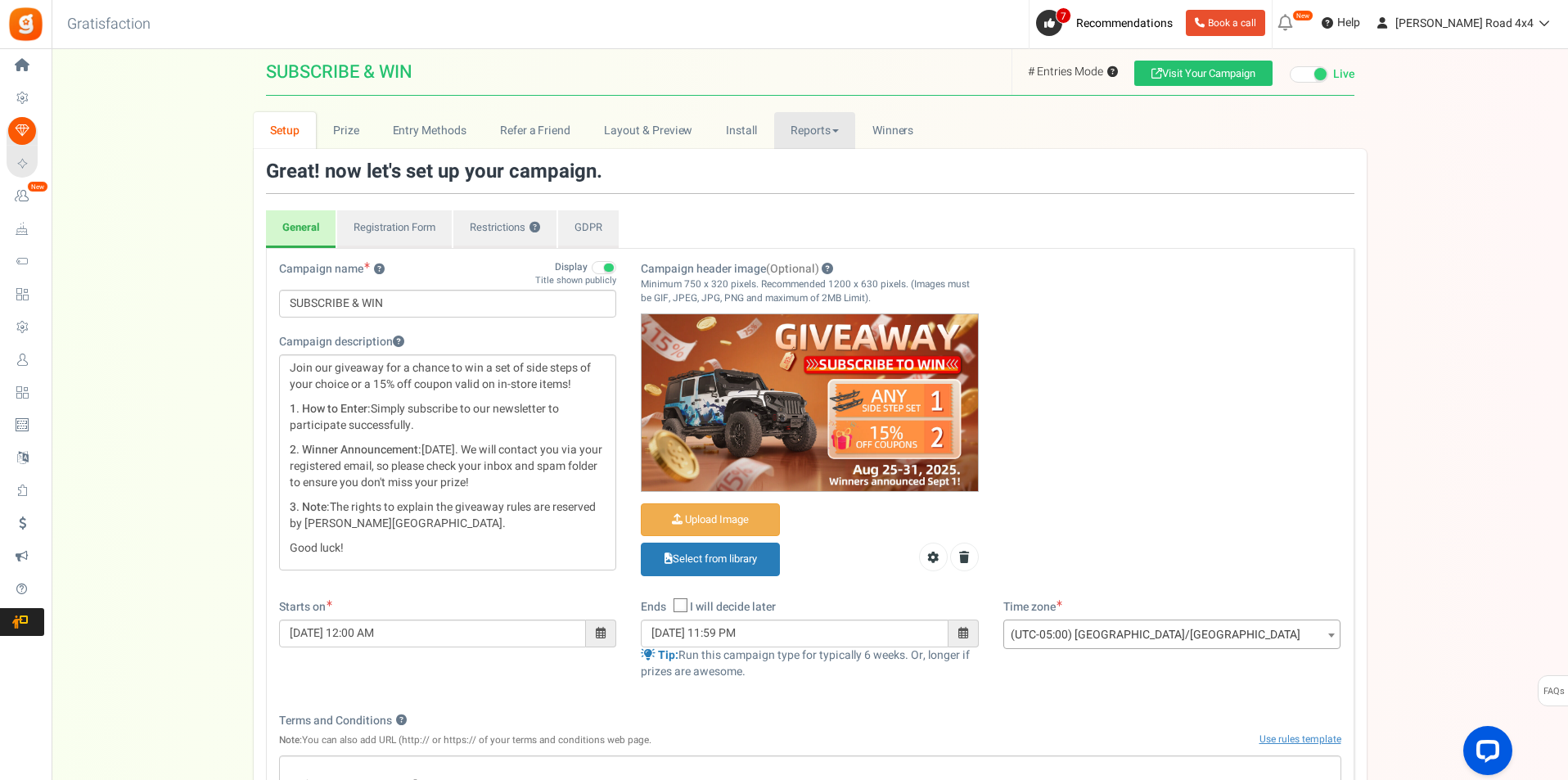
click at [817, 135] on link "Reports" at bounding box center [814, 131] width 82 height 37
click at [838, 207] on link "Entries" at bounding box center [839, 213] width 131 height 24
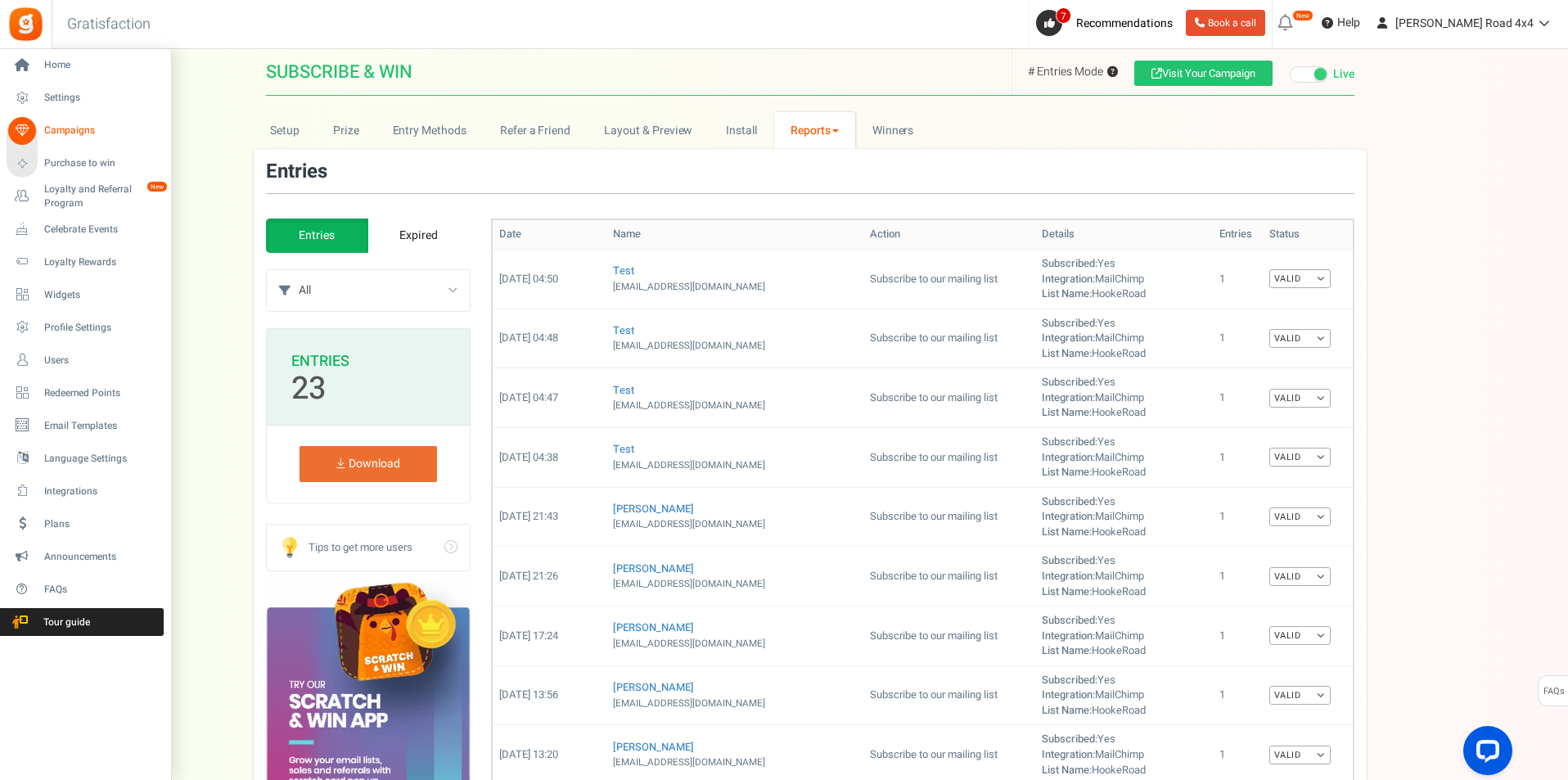
click at [69, 131] on span "Campaigns" at bounding box center [101, 130] width 114 height 14
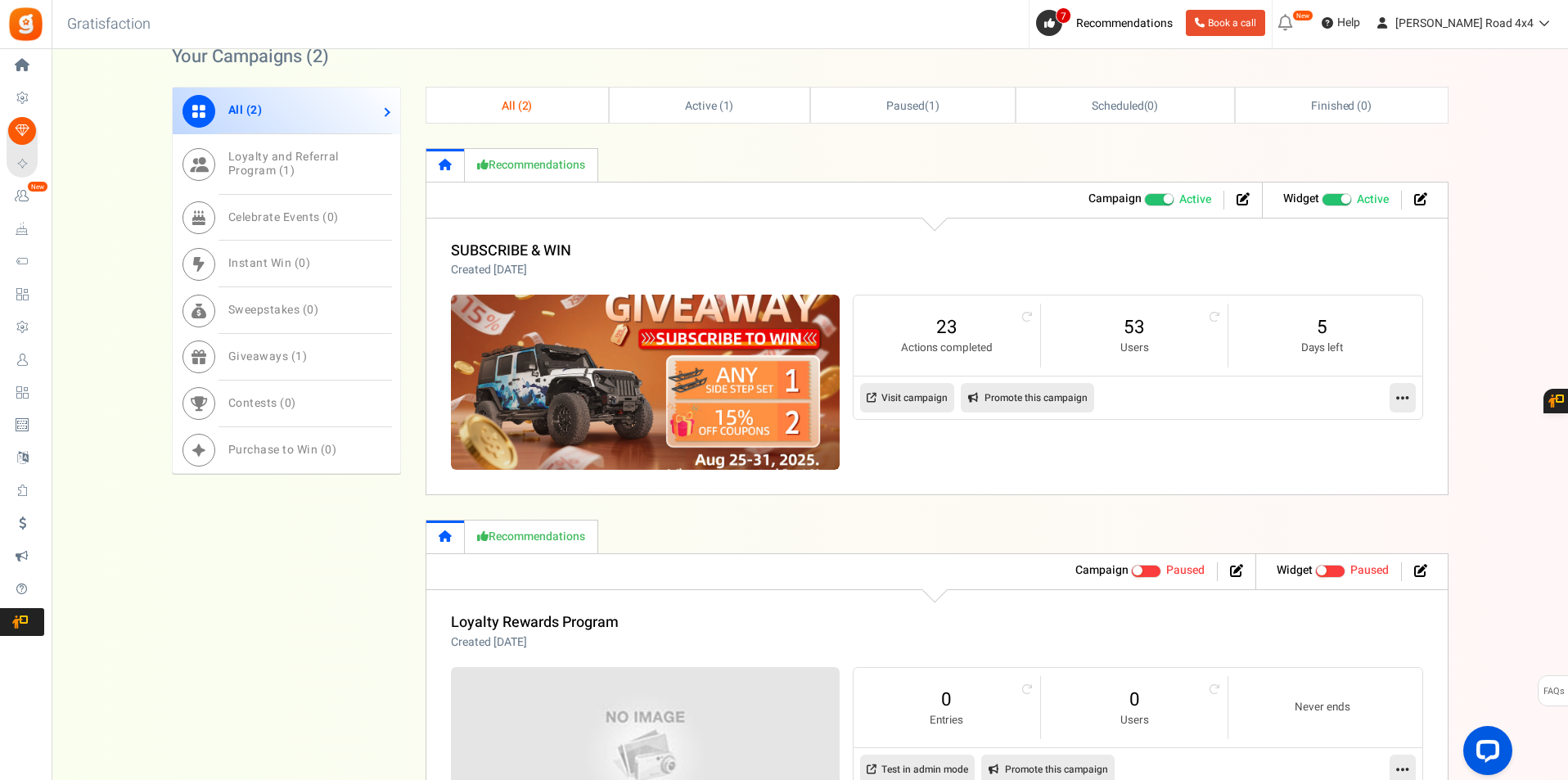
scroll to position [737, 0]
click at [1007, 396] on link "Promote this campaign" at bounding box center [1028, 396] width 134 height 30
type input "[URL][DOMAIN_NAME]"
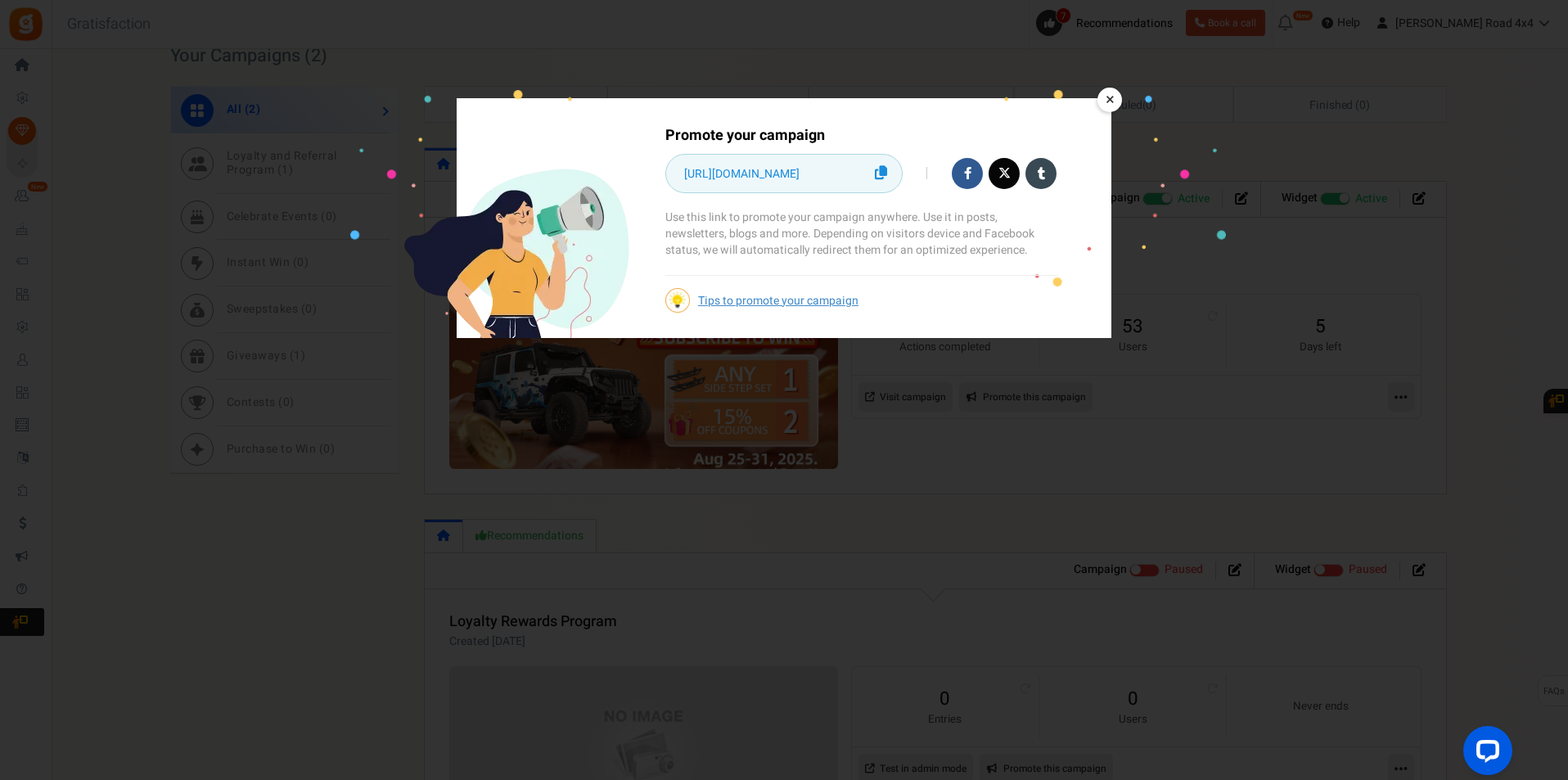
click at [986, 304] on div "Tips to promote your campaign" at bounding box center [861, 298] width 393 height 21
click at [874, 175] on link at bounding box center [881, 172] width 26 height 32
click at [1111, 89] on link "×" at bounding box center [1110, 100] width 25 height 25
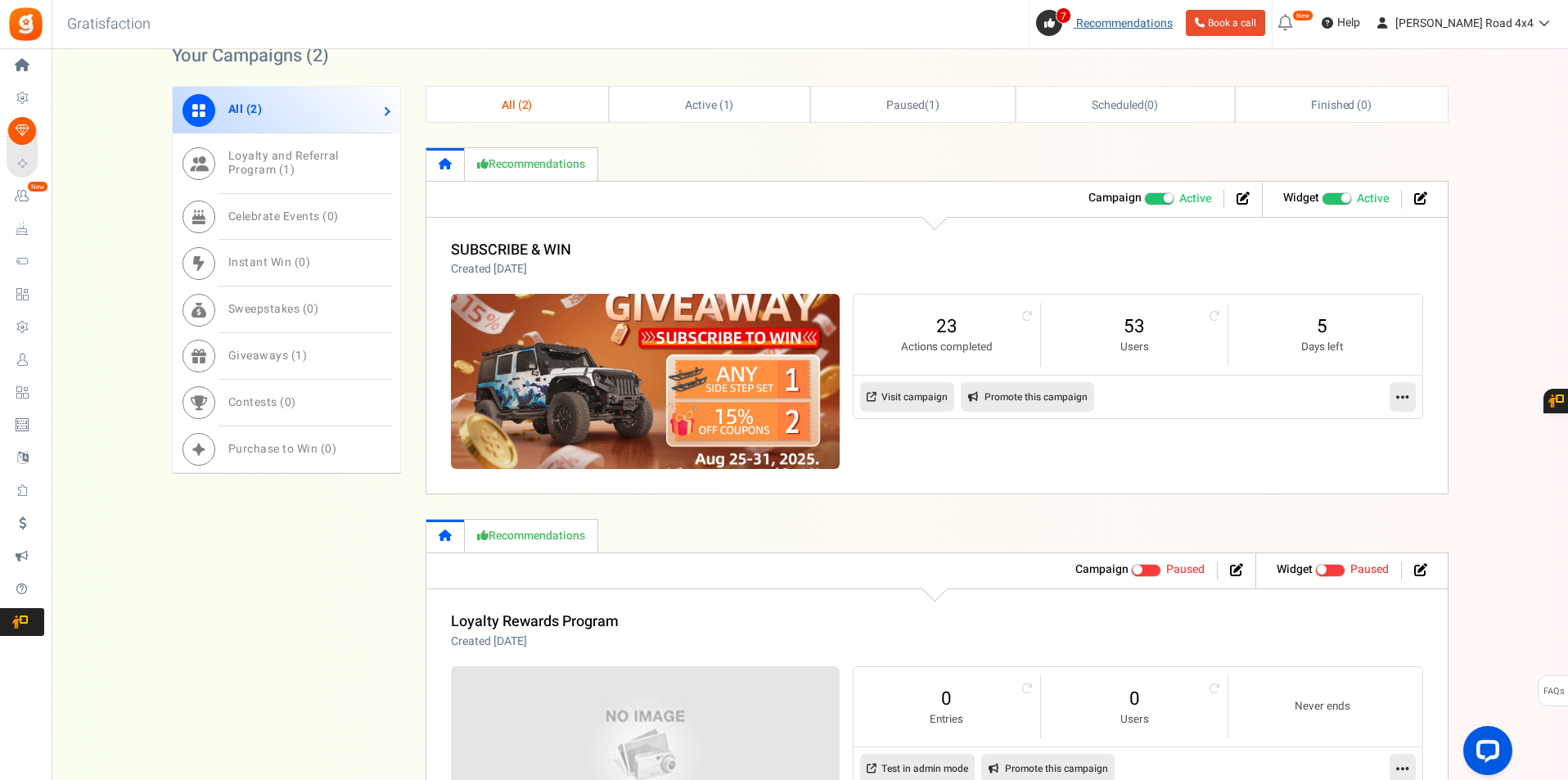
click at [1122, 24] on link "7 Recommendations" at bounding box center [1107, 23] width 143 height 26
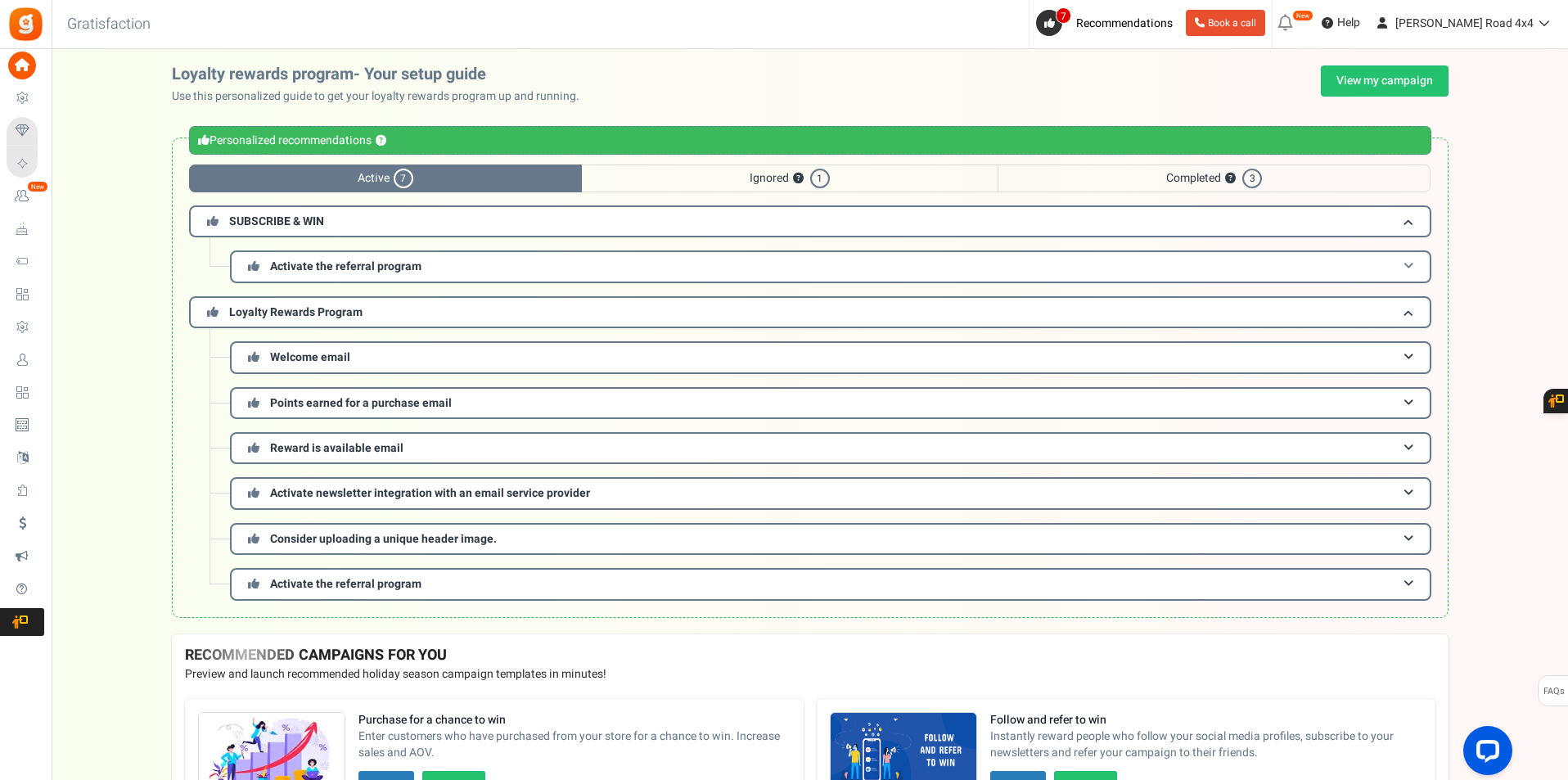
click at [371, 274] on span "Activate the referral program" at bounding box center [346, 266] width 151 height 18
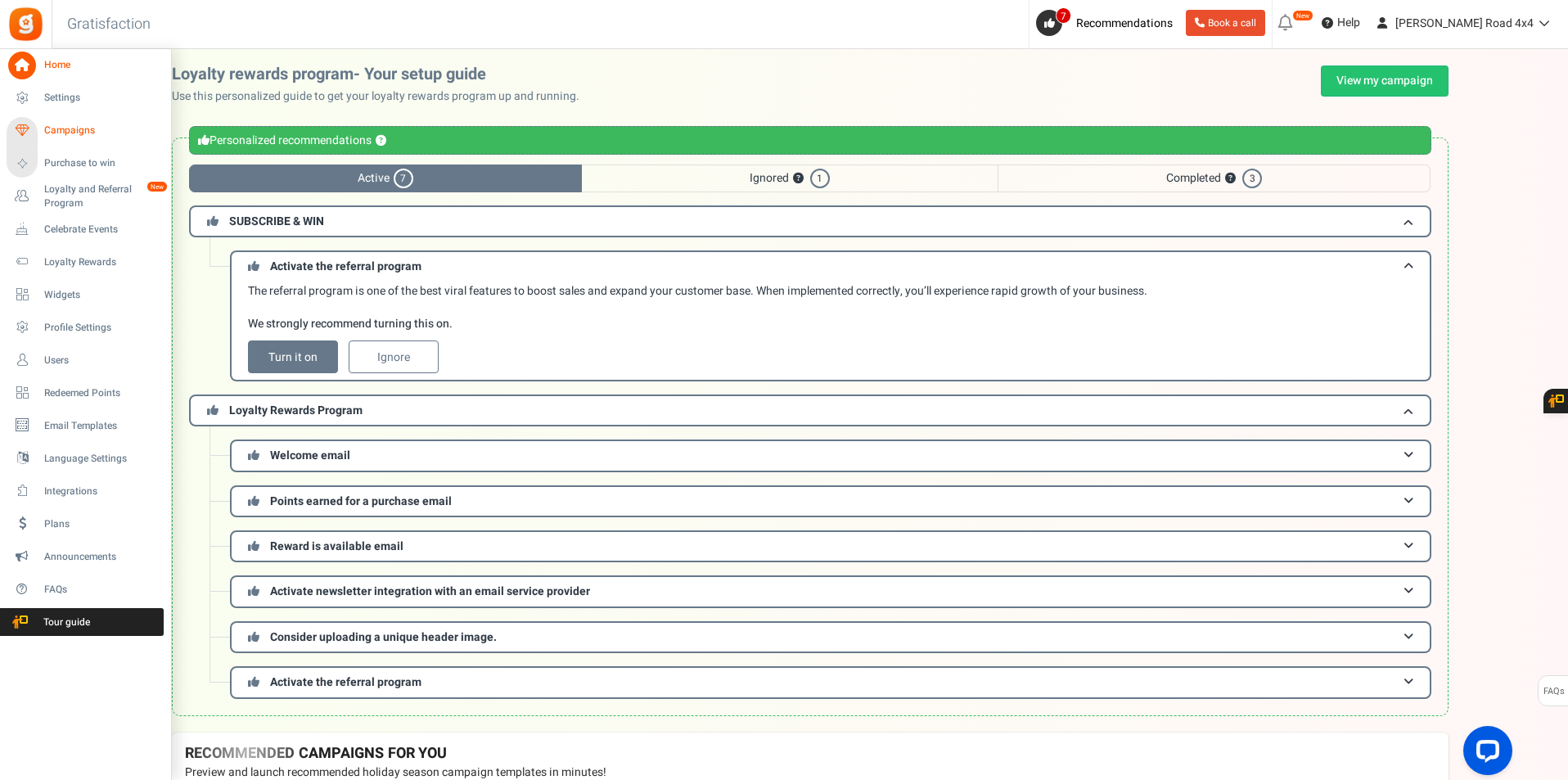
click at [90, 131] on span "Campaigns" at bounding box center [101, 130] width 114 height 14
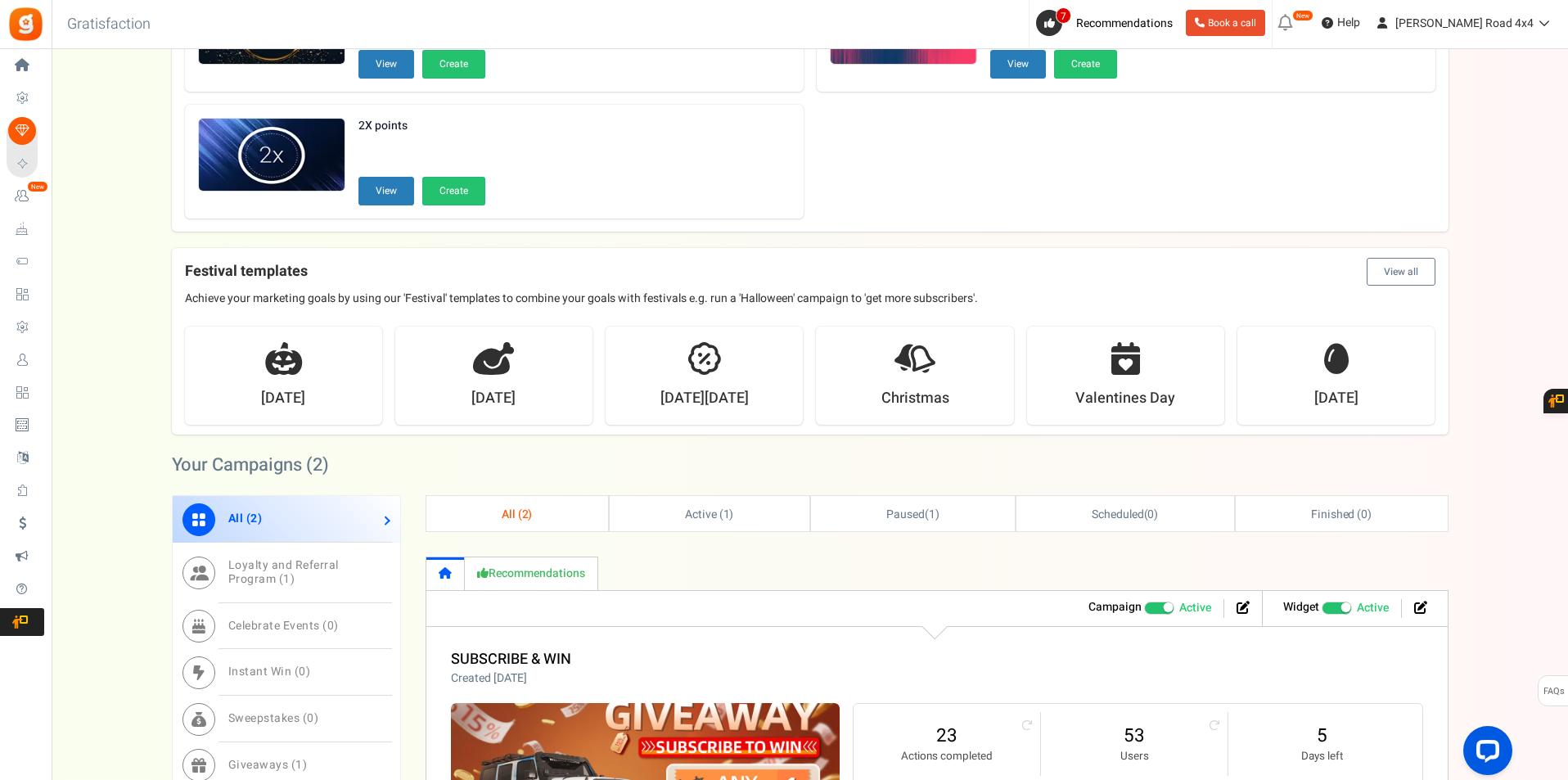
scroll to position [737, 0]
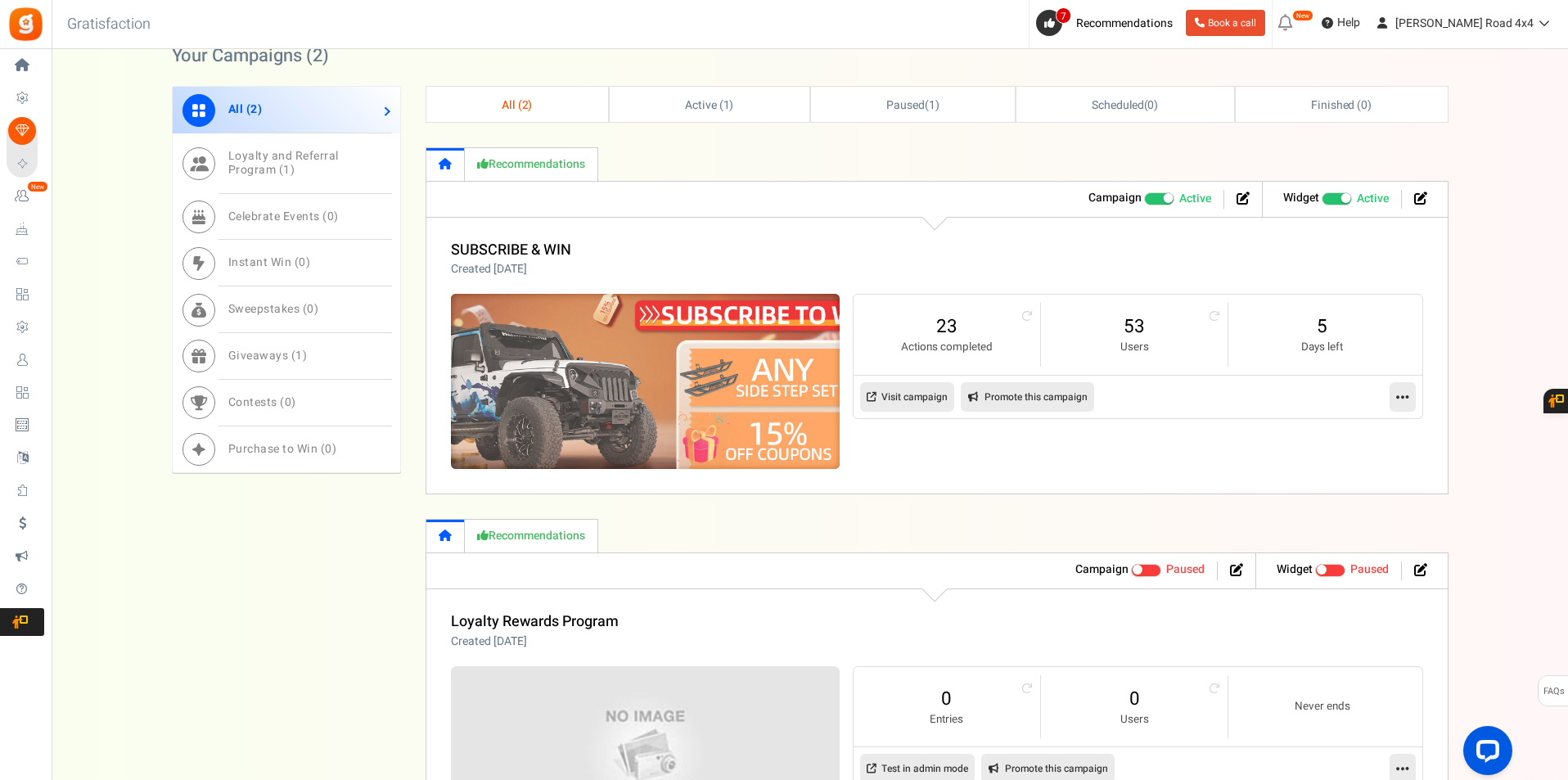
click at [579, 362] on img at bounding box center [645, 382] width 584 height 263
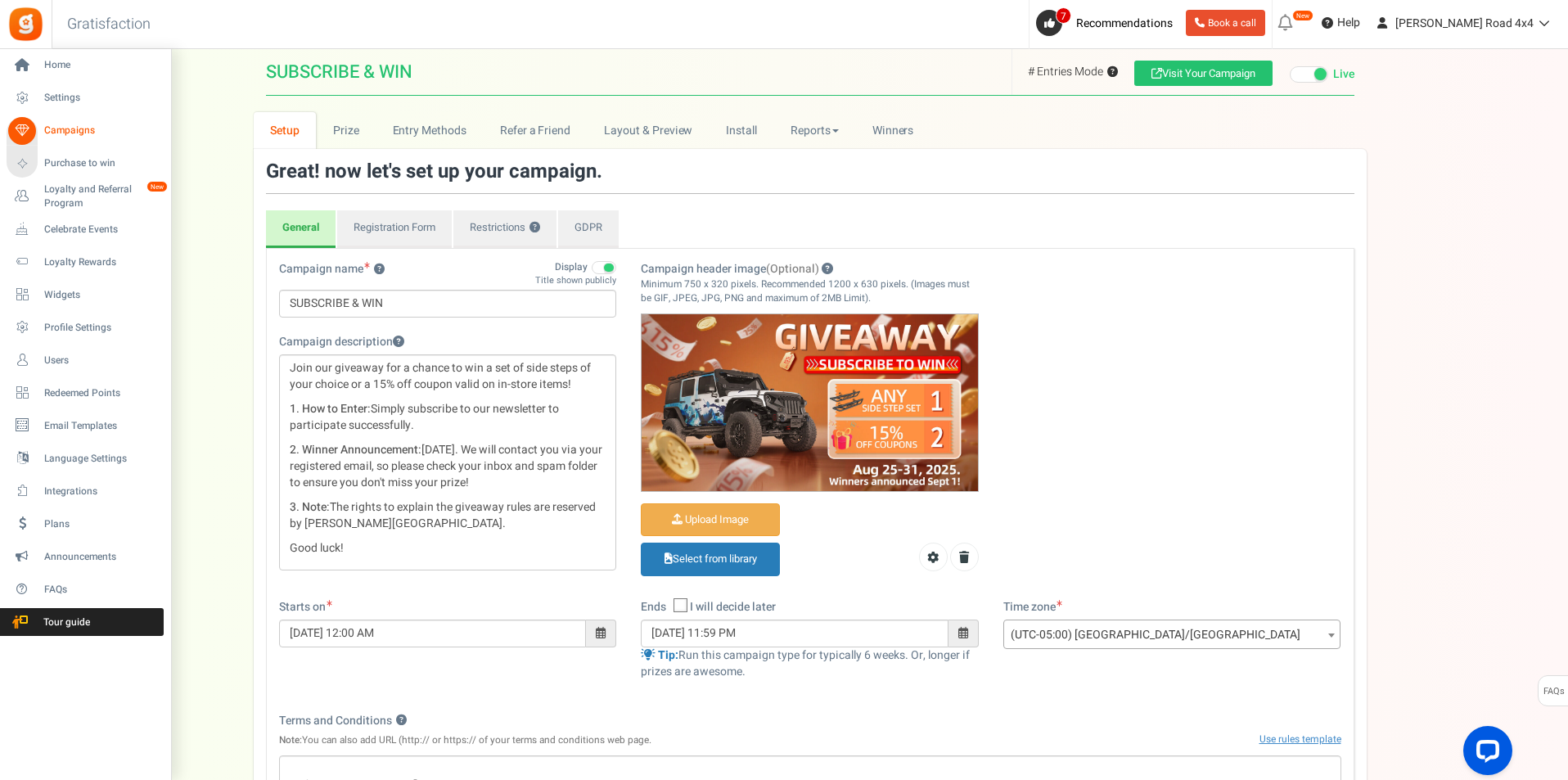
click at [54, 133] on span "Campaigns" at bounding box center [101, 130] width 114 height 14
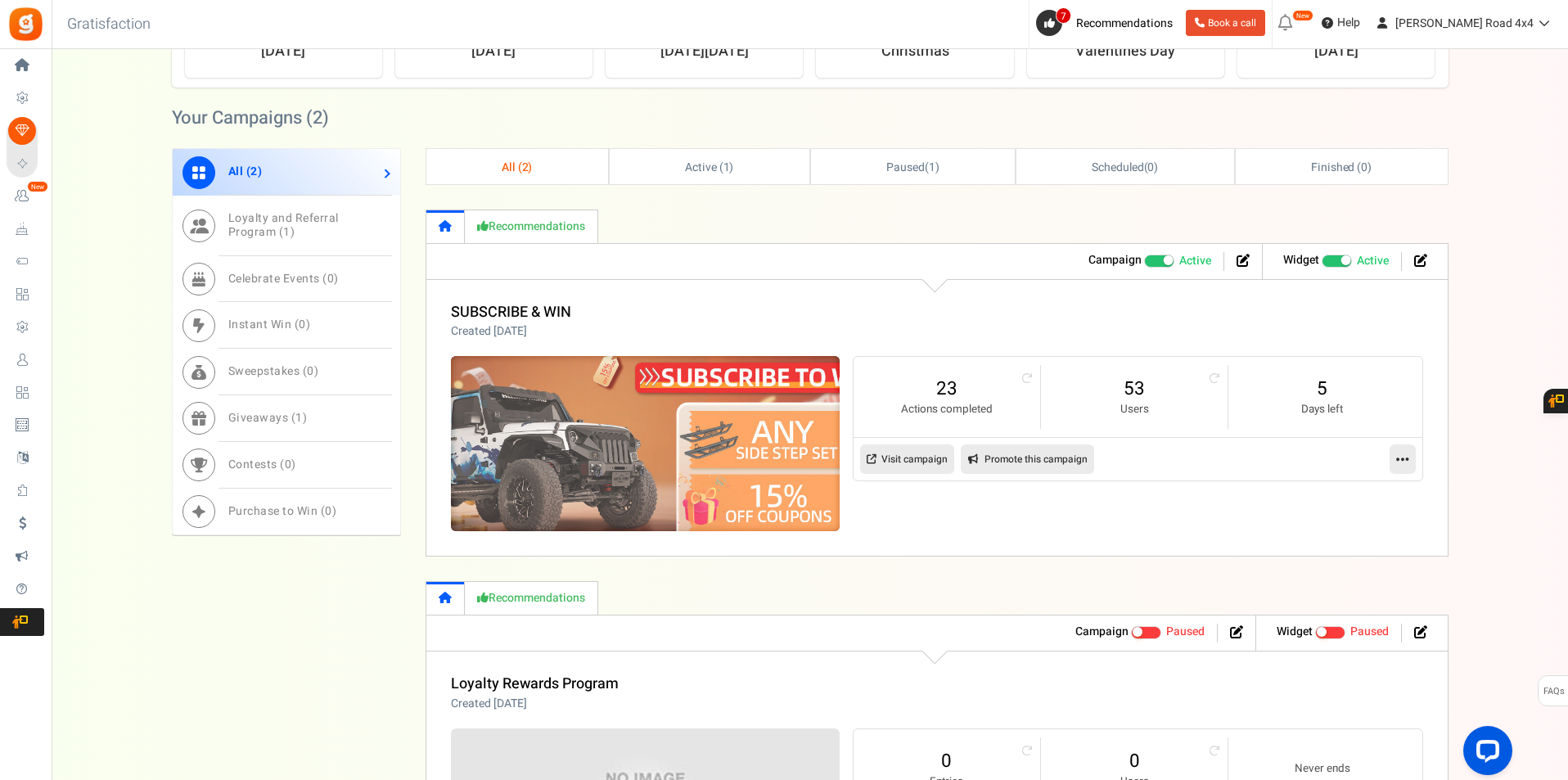
scroll to position [900, 0]
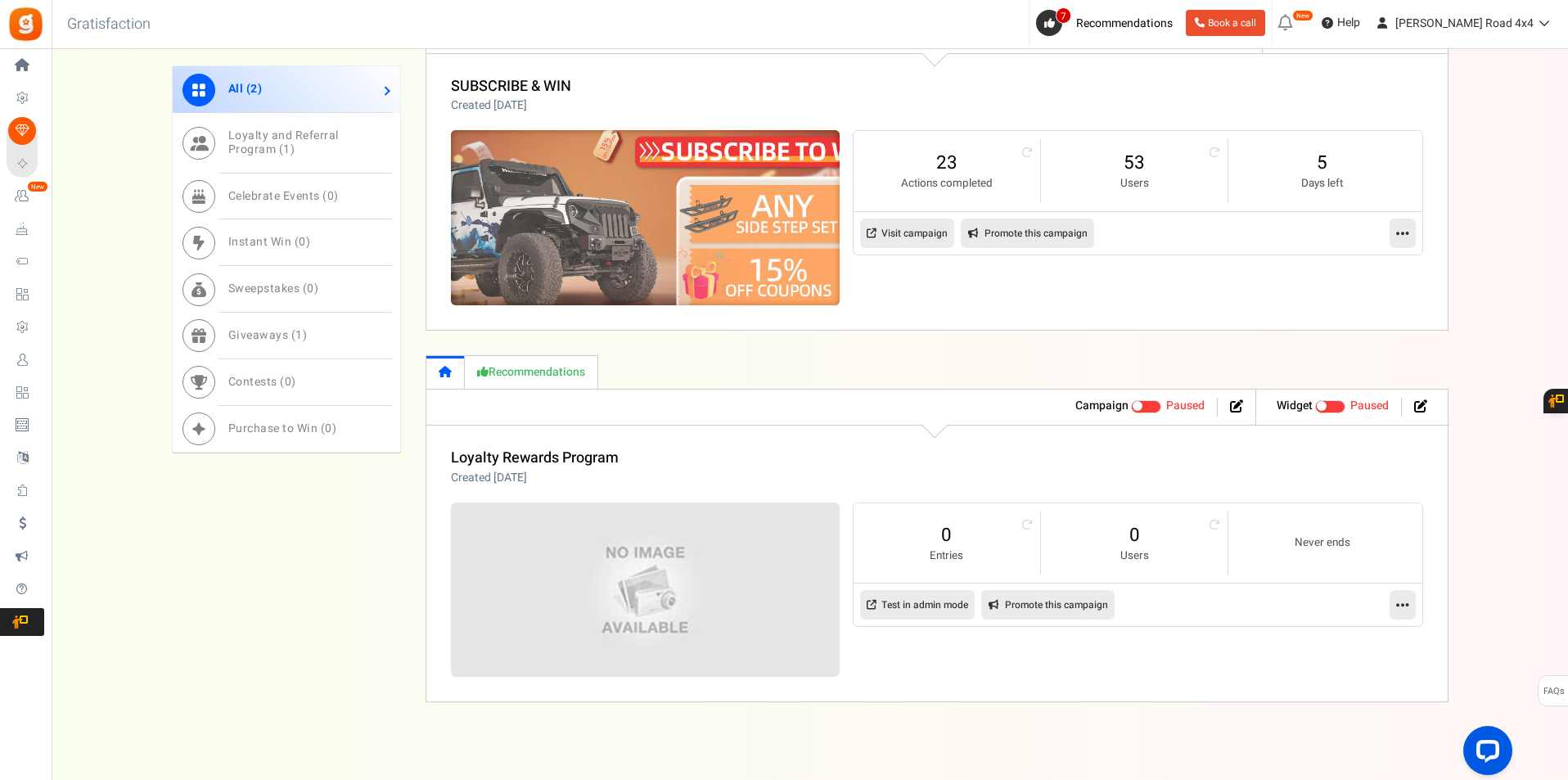
click at [664, 167] on img at bounding box center [645, 218] width 584 height 263
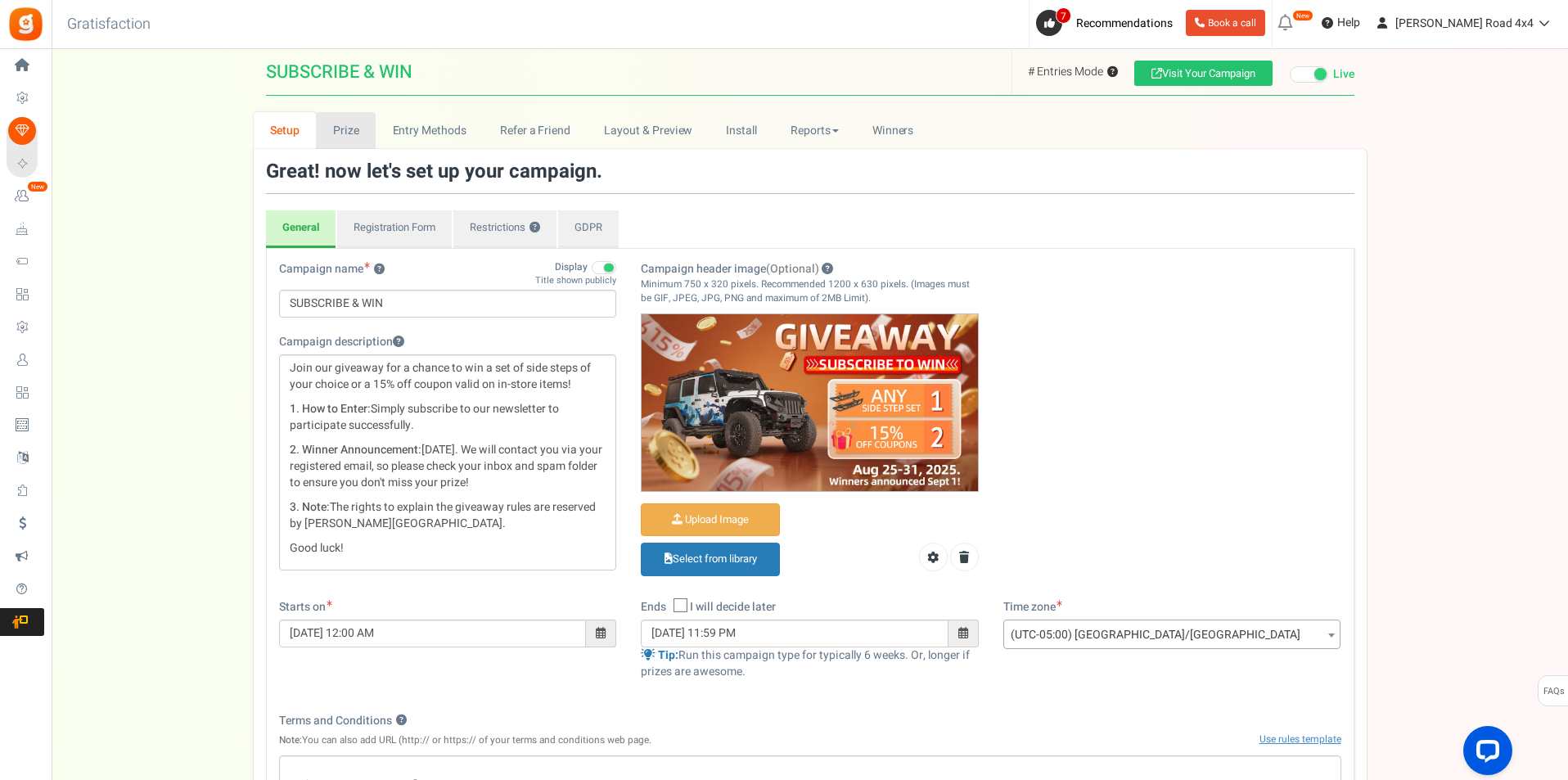
click at [367, 133] on link "Prize" at bounding box center [346, 131] width 60 height 37
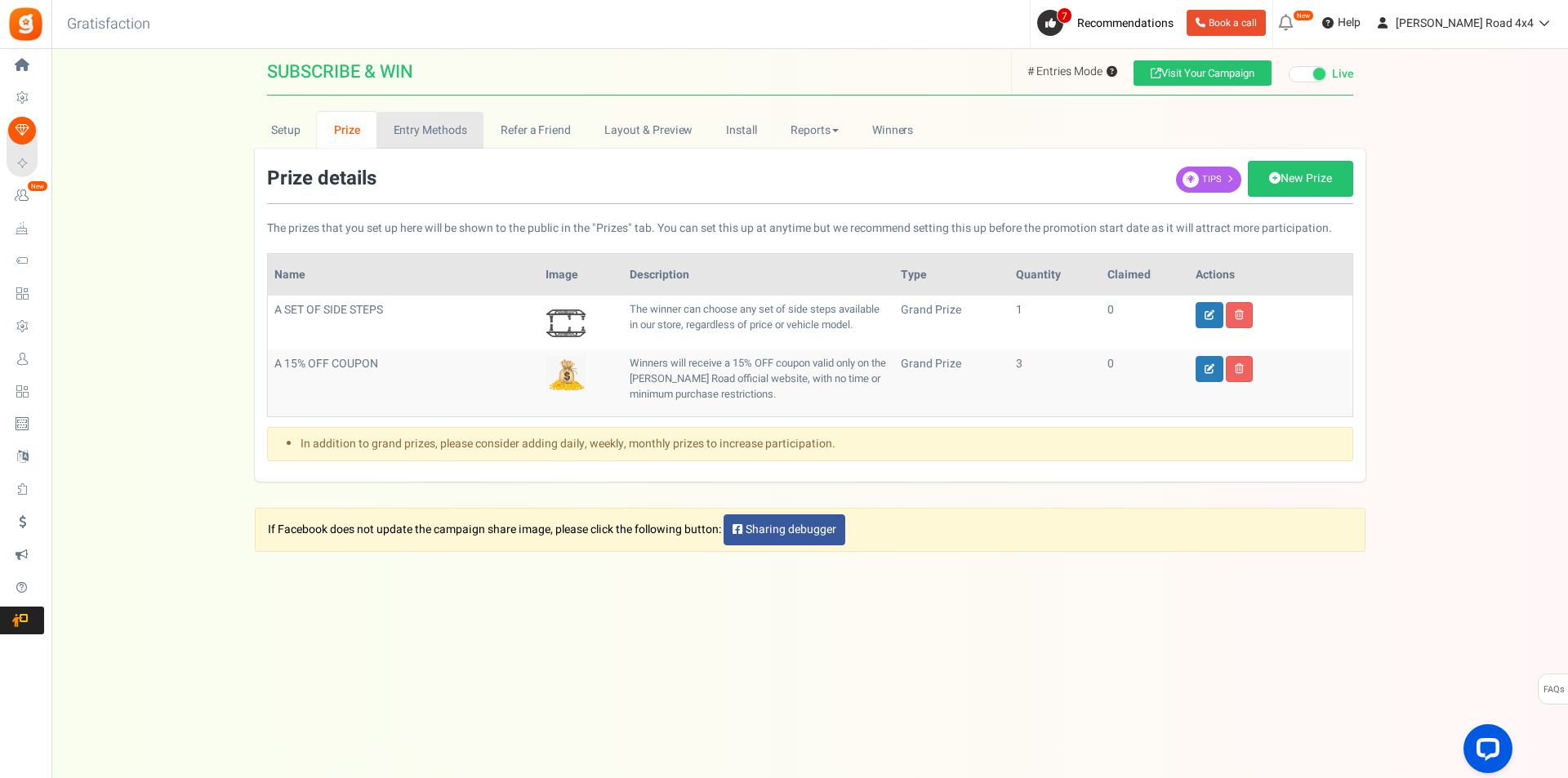
click at [423, 126] on link "Entry Methods" at bounding box center [430, 131] width 107 height 37
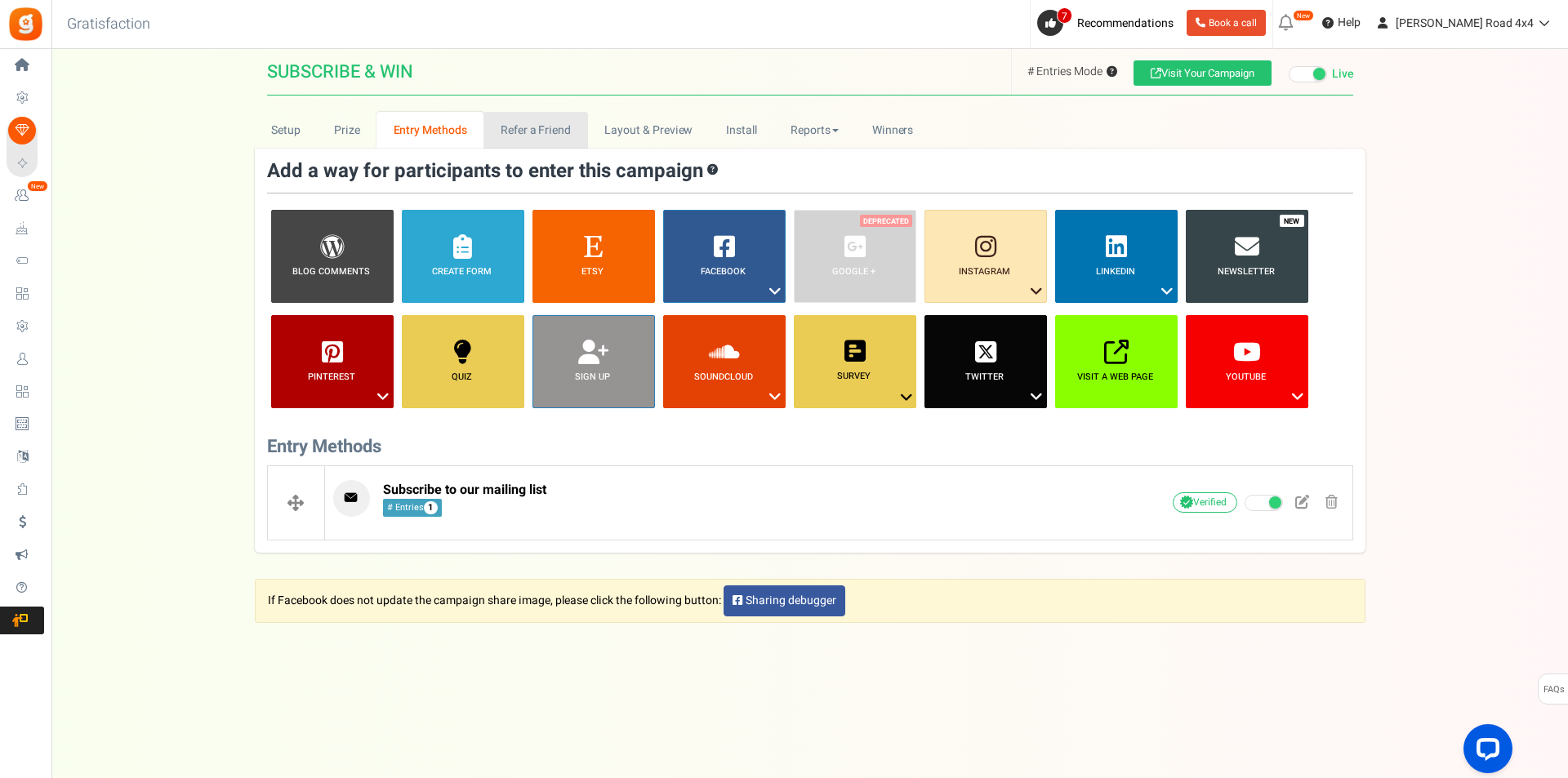
click at [536, 129] on link "Refer a Friend" at bounding box center [535, 131] width 104 height 37
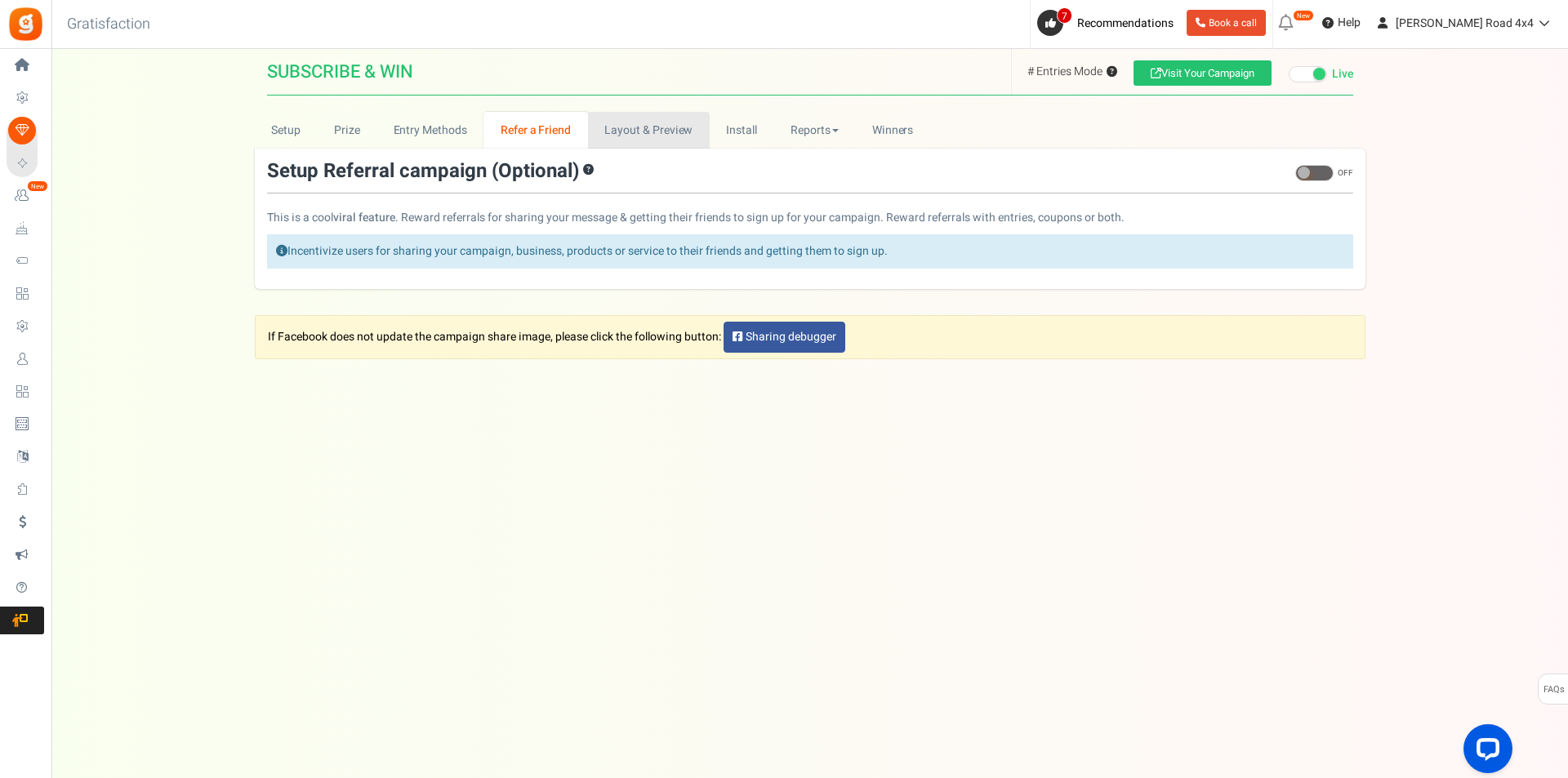
click at [680, 134] on link "Layout & Preview" at bounding box center [649, 131] width 121 height 37
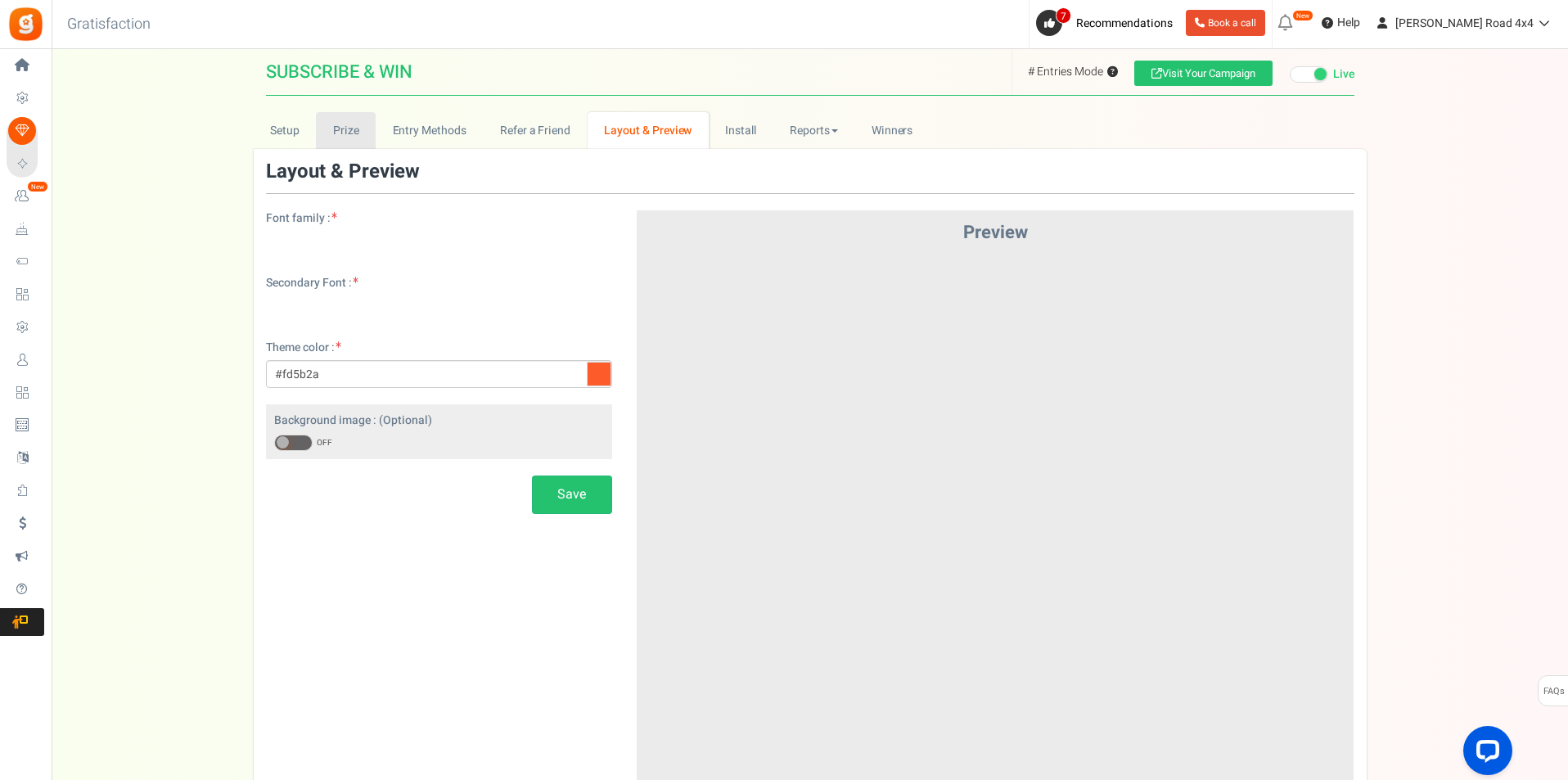
click at [360, 126] on link "Prize" at bounding box center [346, 131] width 60 height 37
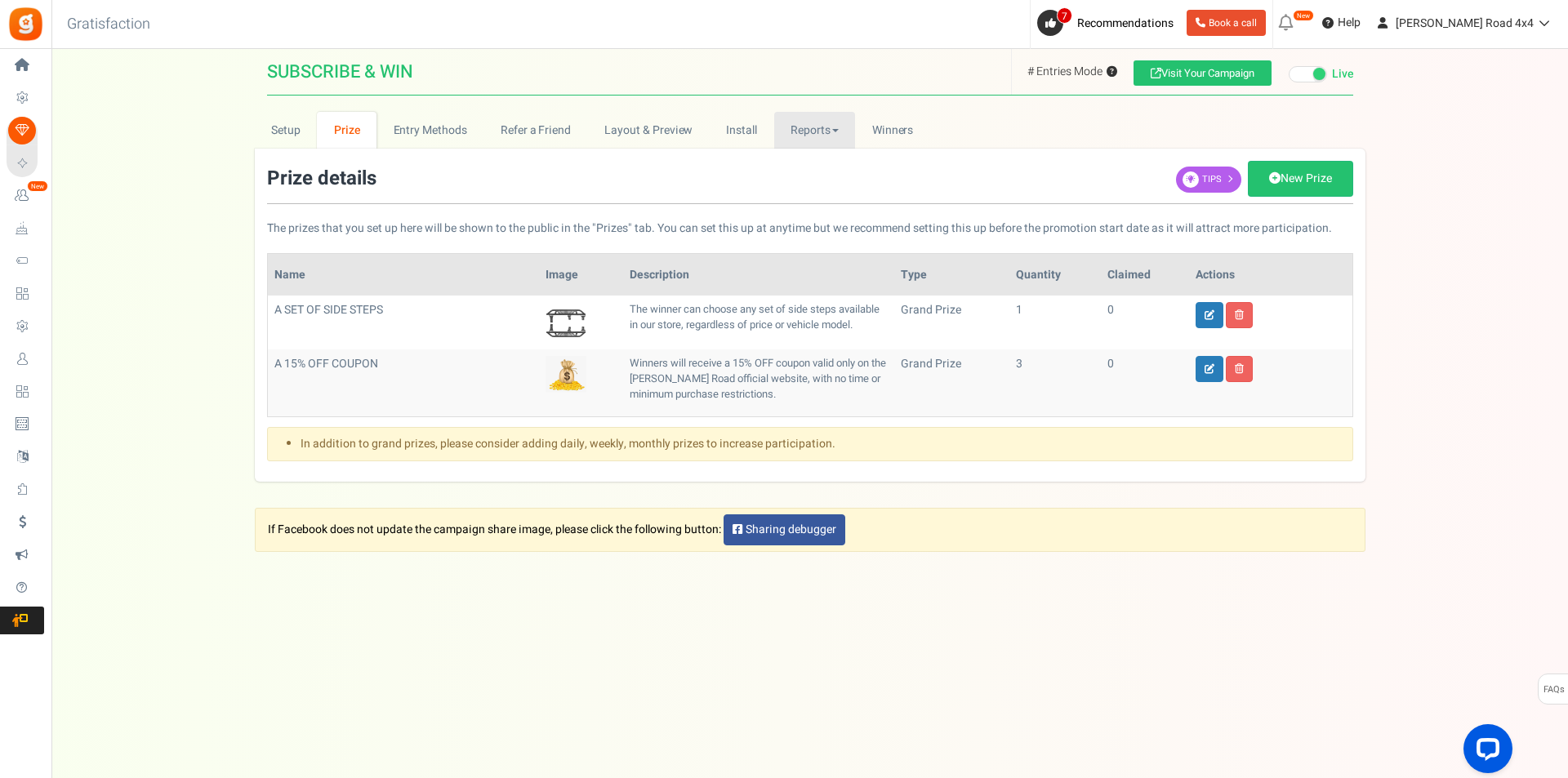
click at [836, 131] on span at bounding box center [835, 131] width 6 height 4
click at [849, 189] on link "Users" at bounding box center [839, 189] width 131 height 24
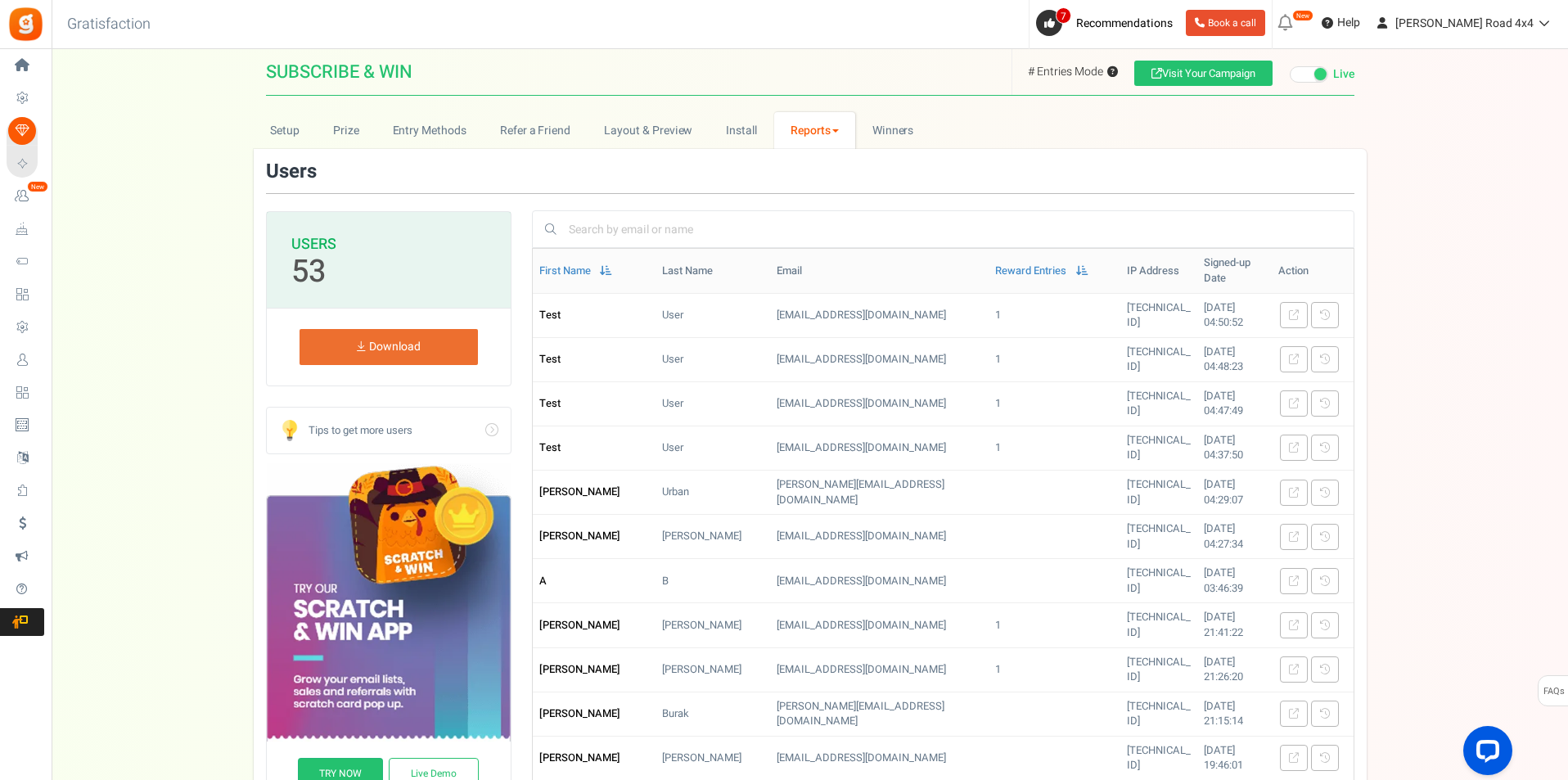
drag, startPoint x: 1454, startPoint y: 301, endPoint x: 1453, endPoint y: 294, distance: 7.1
click at [1454, 301] on div "Setup Prize Entry Methods Reward Setup Refer a Friend Layout & Preview Layout &…" at bounding box center [810, 691] width 1516 height 1158
click at [1400, 302] on div "Setup Prize Entry Methods Reward Setup Refer a Friend Layout & Preview Layout &…" at bounding box center [810, 691] width 1516 height 1158
